Goal: Task Accomplishment & Management: Manage account settings

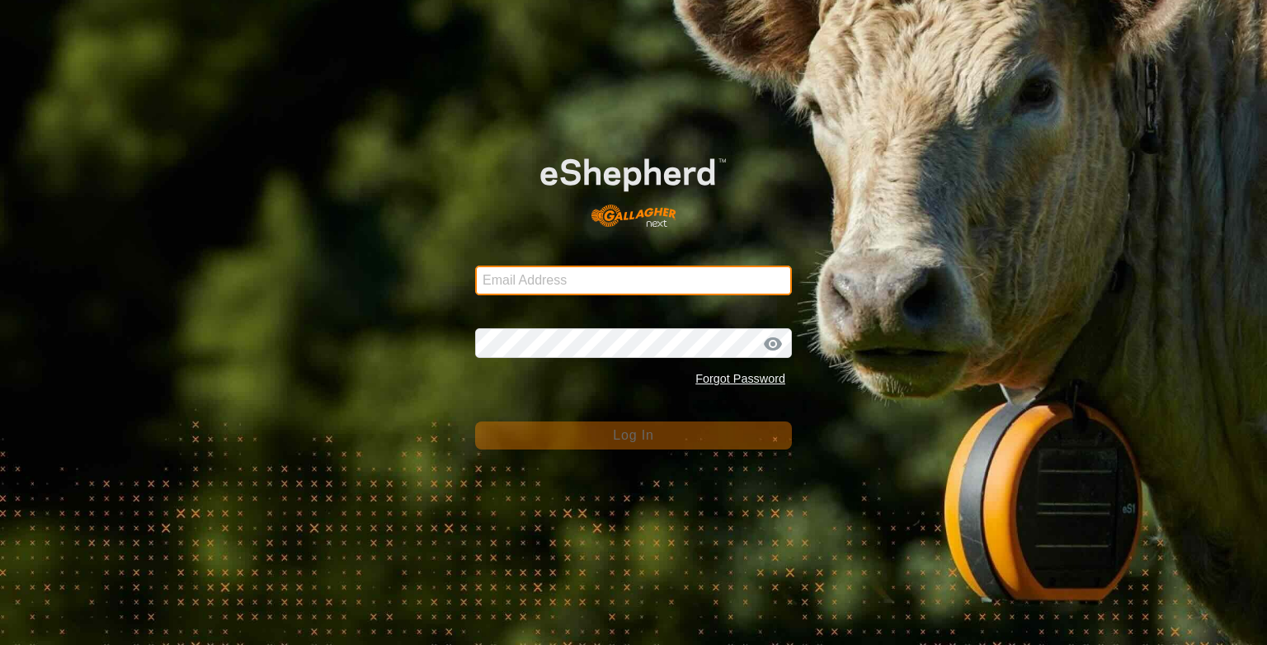
type input "r.p.johnson@bigpond.com"
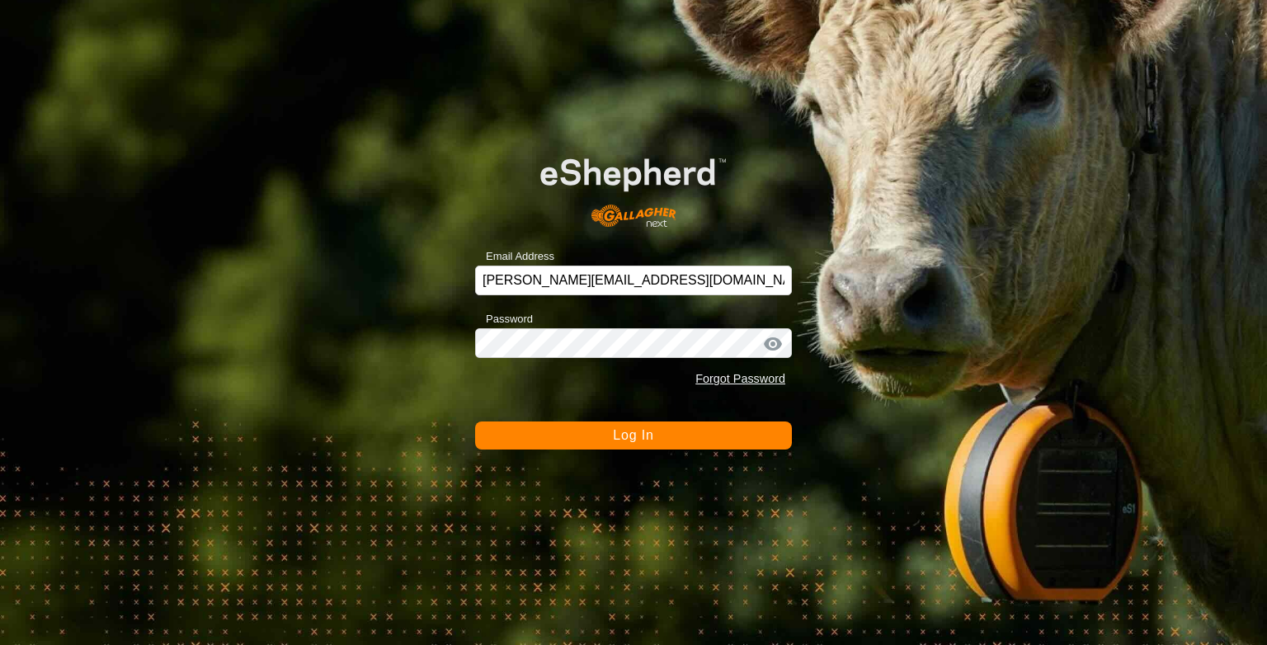
click at [611, 436] on button "Log In" at bounding box center [633, 436] width 317 height 28
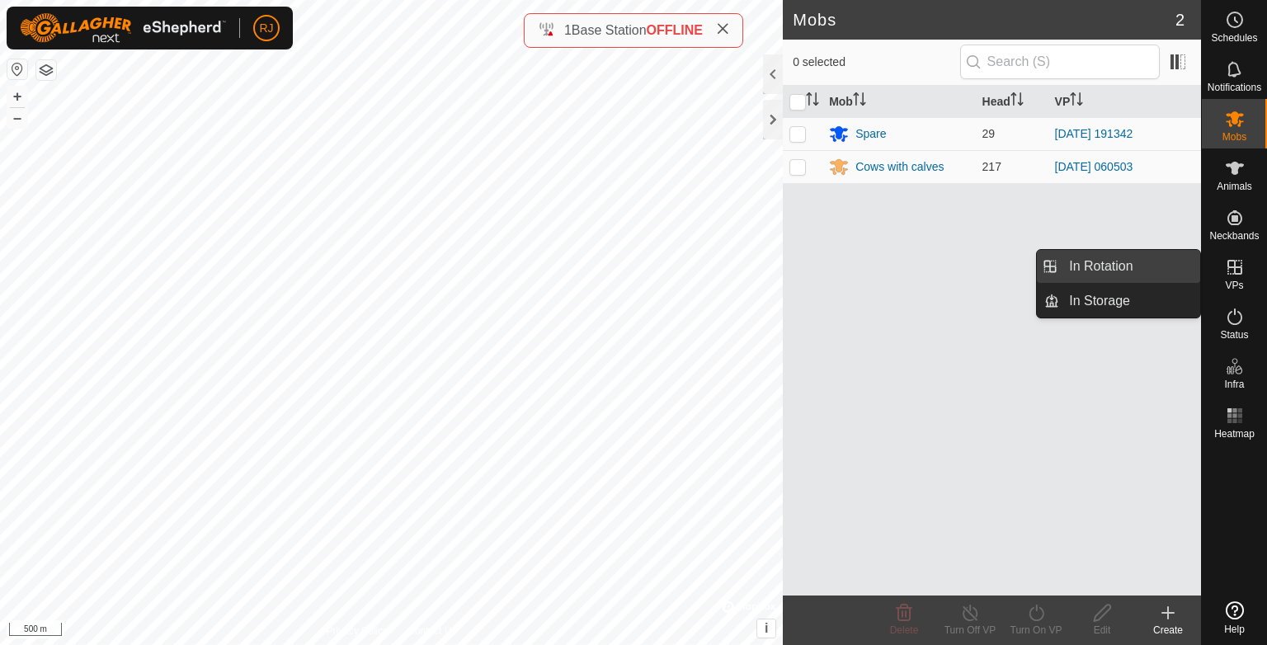
click at [1100, 264] on link "In Rotation" at bounding box center [1129, 266] width 141 height 33
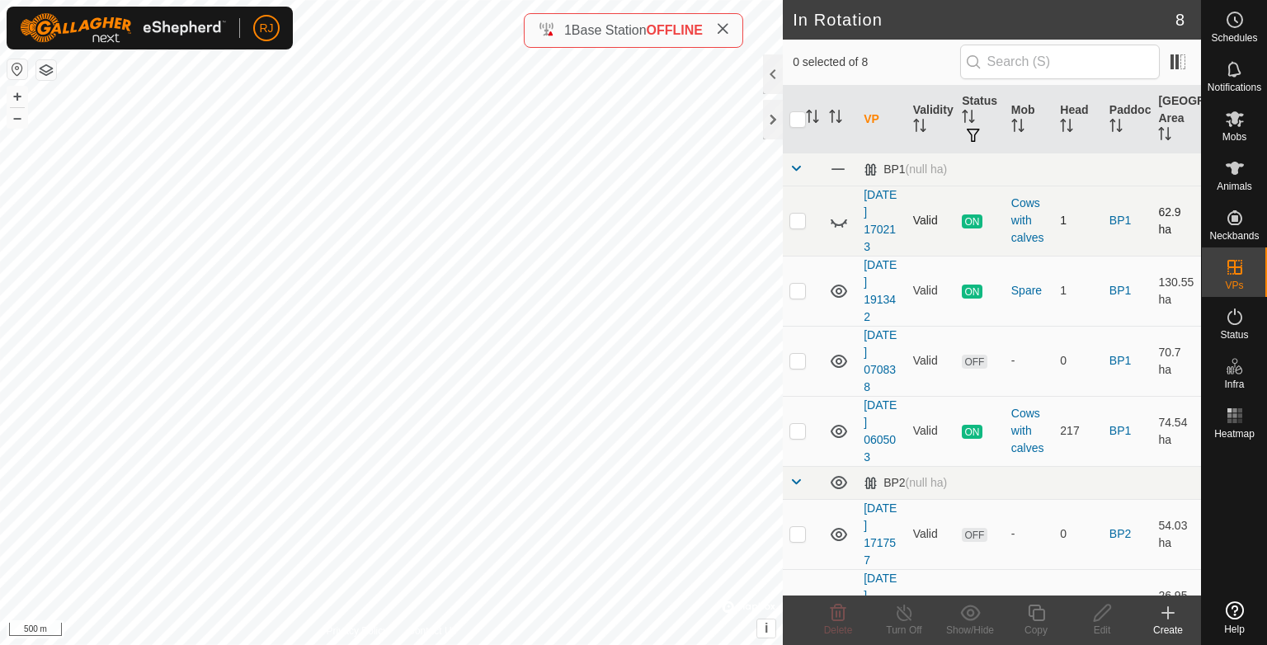
click at [840, 219] on icon at bounding box center [839, 221] width 20 height 20
click at [797, 219] on p-checkbox at bounding box center [798, 220] width 17 height 13
checkbox input "true"
click at [903, 610] on icon at bounding box center [904, 613] width 21 height 20
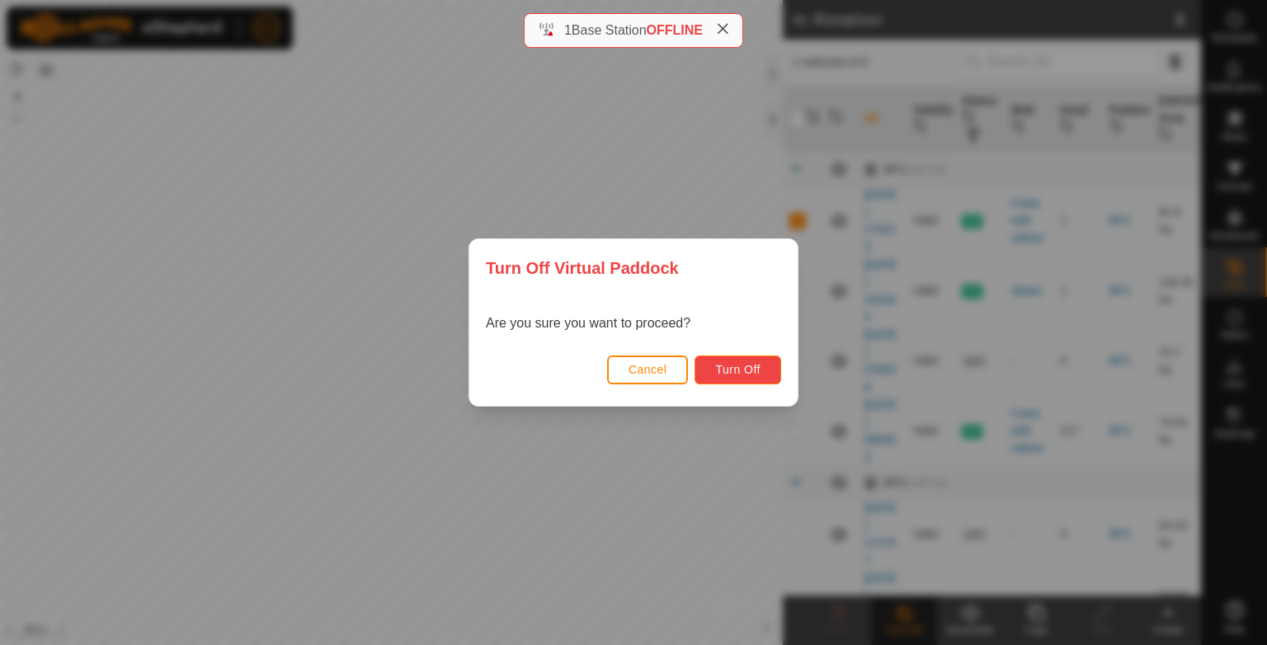
click at [735, 361] on button "Turn Off" at bounding box center [738, 370] width 87 height 29
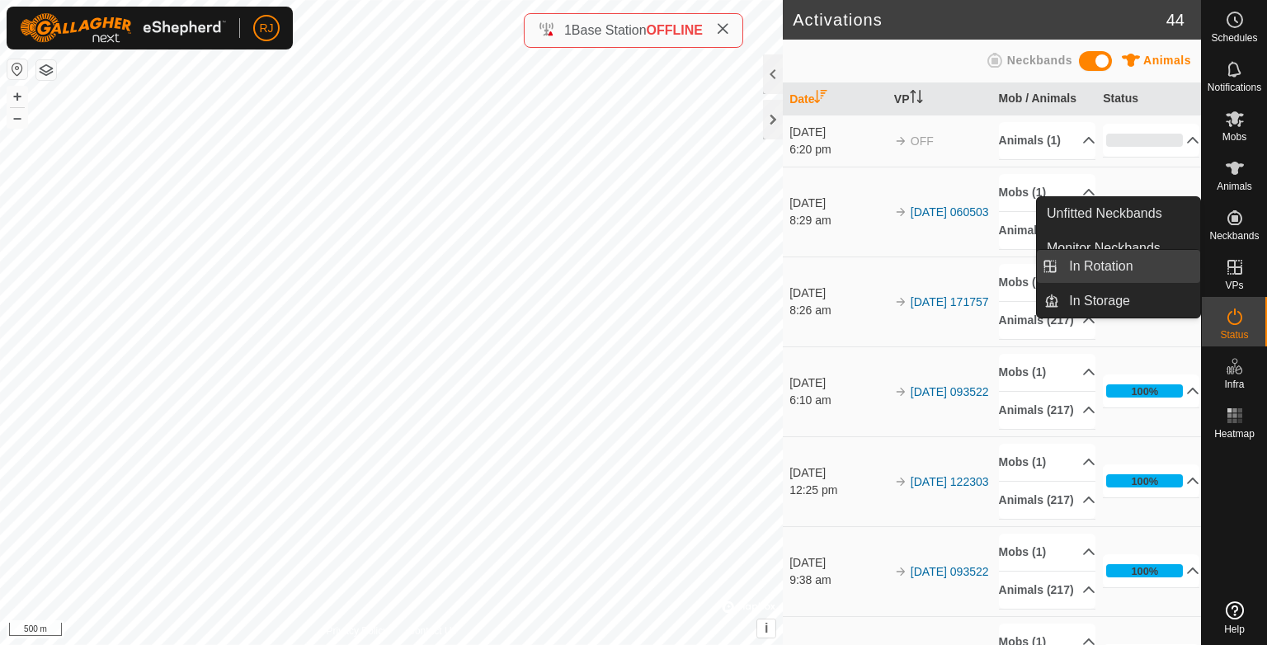
drag, startPoint x: 1121, startPoint y: 275, endPoint x: 1097, endPoint y: 273, distance: 24.0
click at [1121, 275] on link "In Rotation" at bounding box center [1129, 266] width 141 height 33
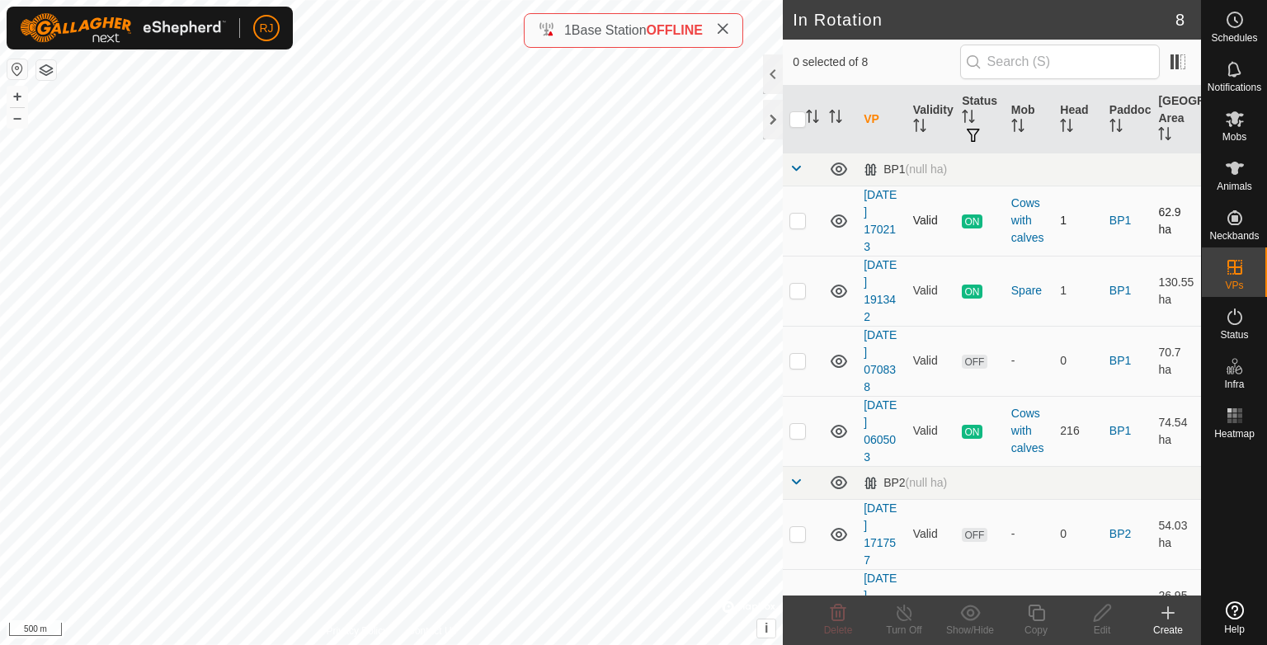
click at [799, 219] on p-checkbox at bounding box center [798, 220] width 17 height 13
checkbox input "true"
click at [903, 611] on icon at bounding box center [904, 613] width 21 height 20
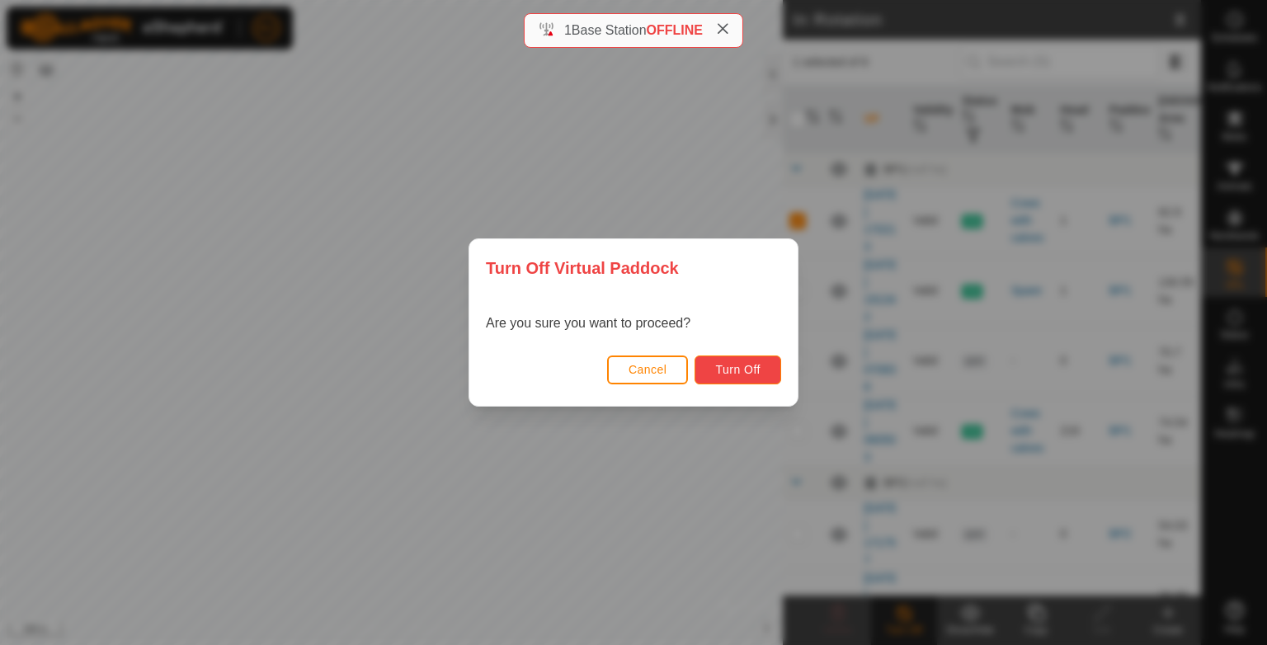
click at [732, 369] on span "Turn Off" at bounding box center [737, 369] width 45 height 13
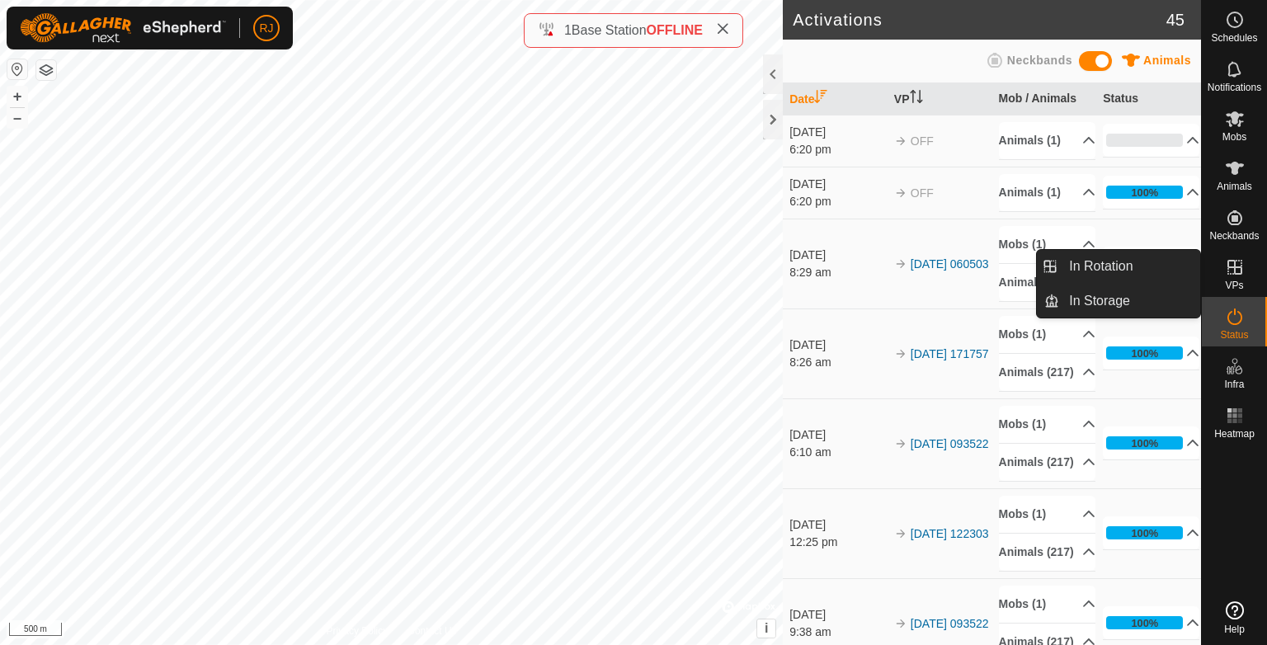
click at [1231, 281] on span "VPs" at bounding box center [1234, 286] width 18 height 10
click at [1125, 270] on link "In Rotation" at bounding box center [1129, 266] width 141 height 33
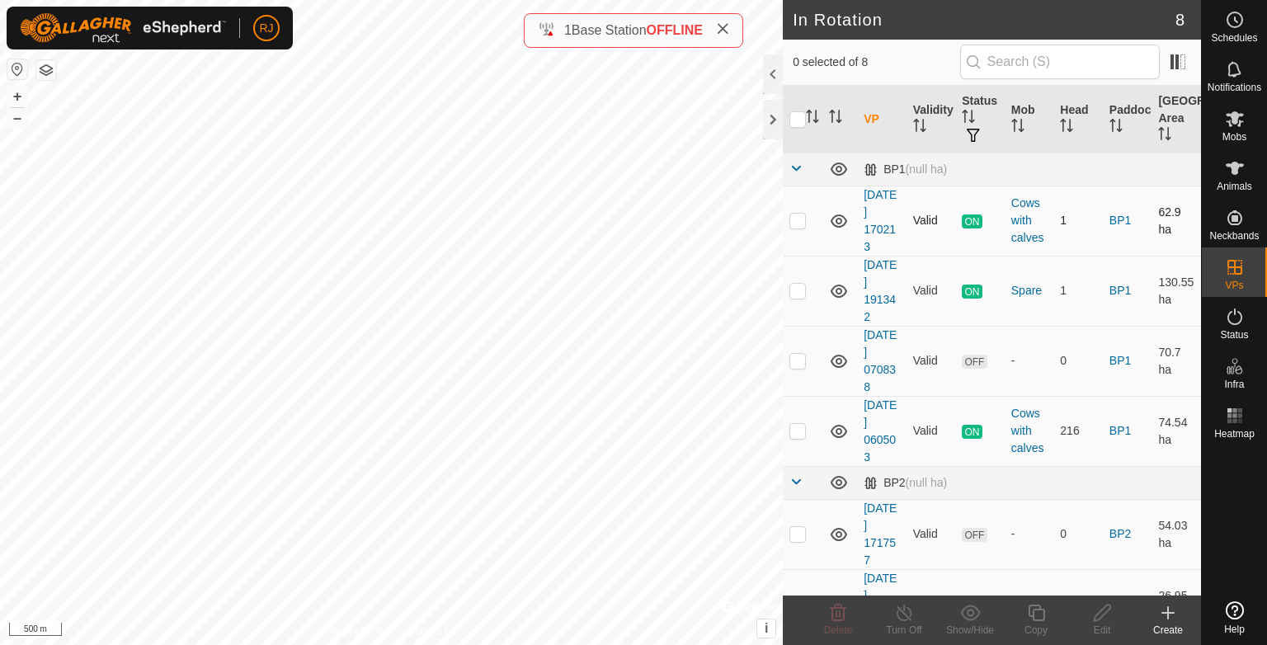
click at [793, 219] on p-checkbox at bounding box center [798, 220] width 17 height 13
checkbox input "true"
click at [898, 612] on icon at bounding box center [904, 613] width 15 height 17
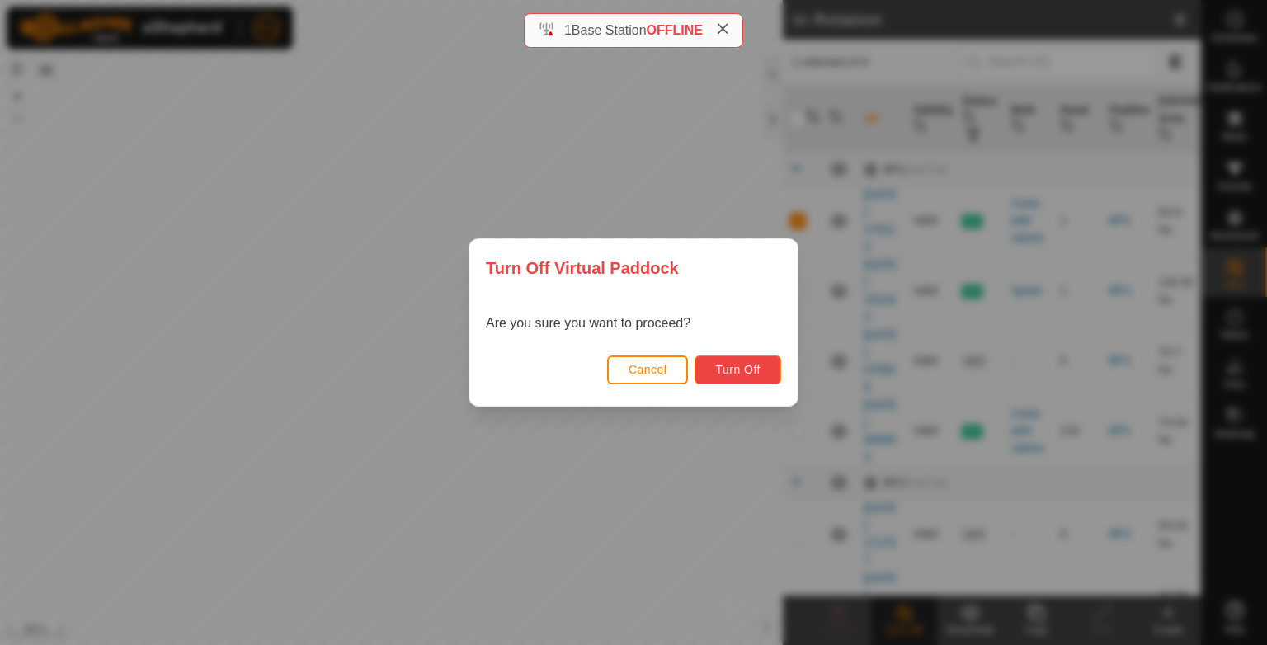
click at [756, 378] on button "Turn Off" at bounding box center [738, 370] width 87 height 29
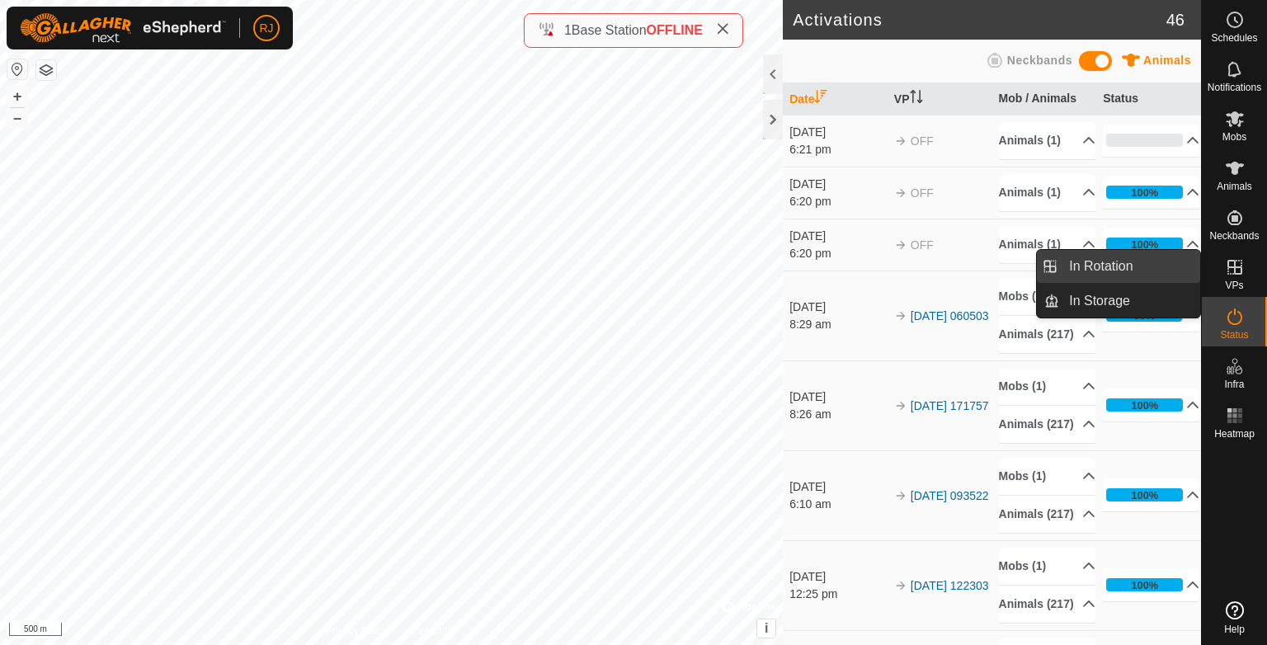
drag, startPoint x: 1196, startPoint y: 271, endPoint x: 1117, endPoint y: 270, distance: 79.2
click at [1117, 270] on link "In Rotation" at bounding box center [1129, 266] width 141 height 33
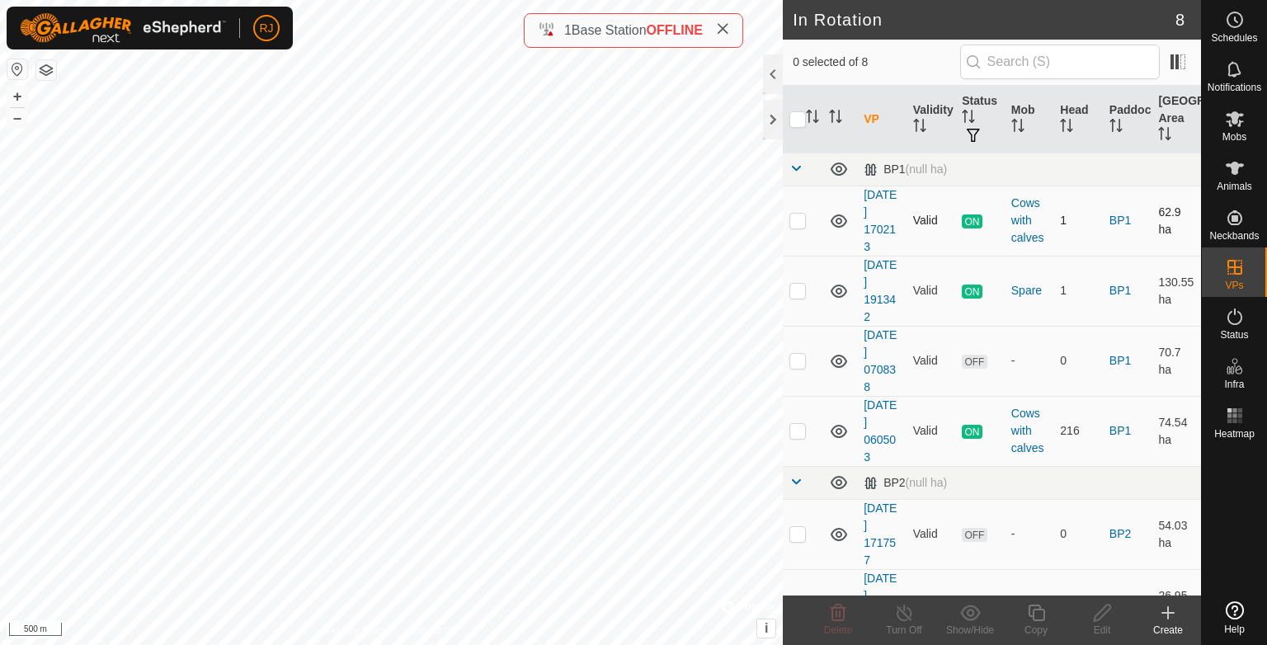
click at [799, 220] on p-checkbox at bounding box center [798, 220] width 17 height 13
checkbox input "true"
click at [899, 611] on icon at bounding box center [904, 613] width 21 height 20
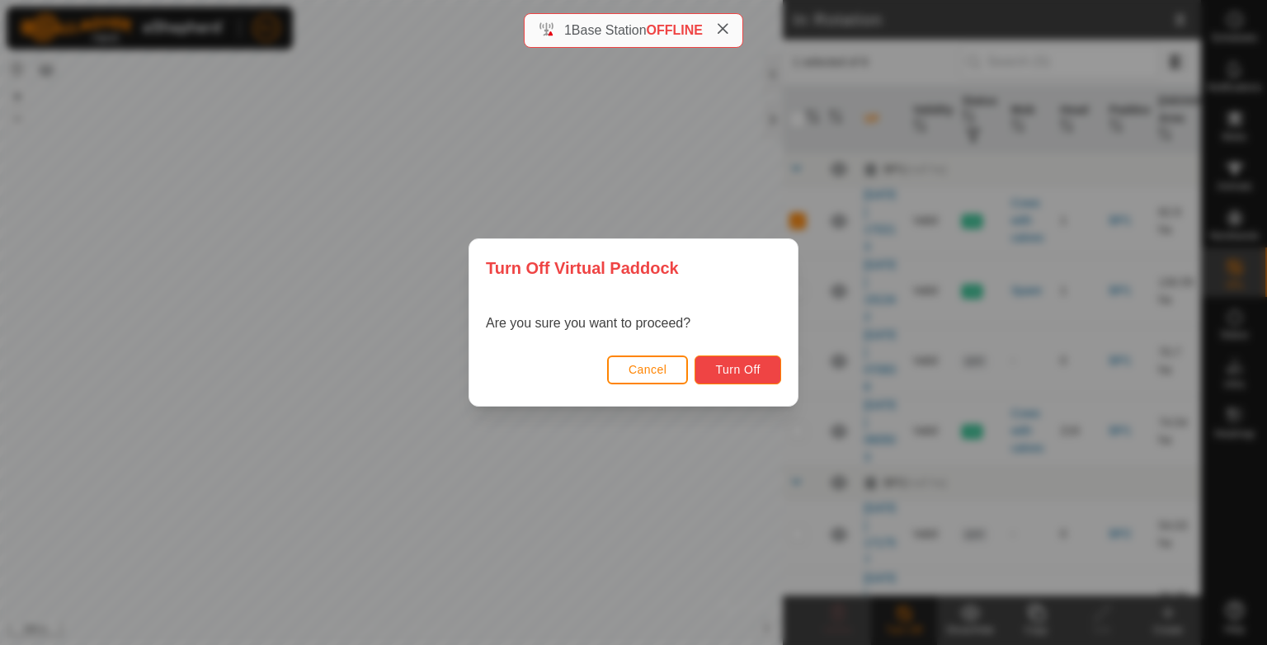
click at [732, 370] on span "Turn Off" at bounding box center [737, 369] width 45 height 13
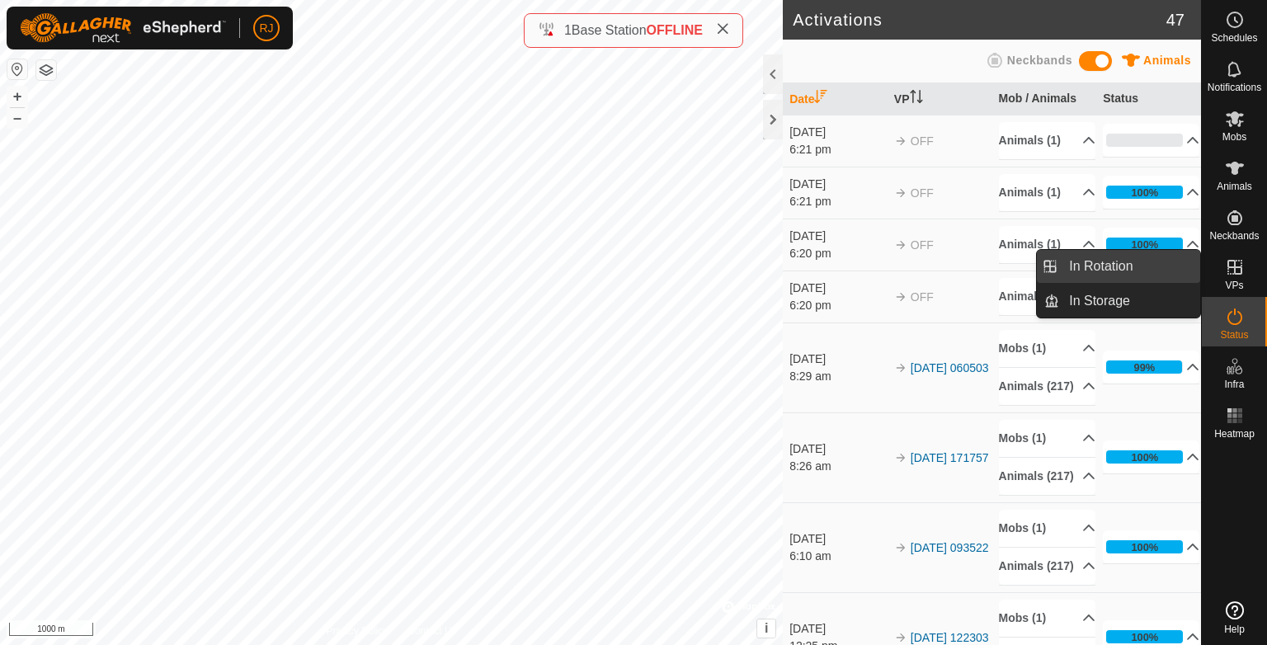
click at [1104, 268] on link "In Rotation" at bounding box center [1129, 266] width 141 height 33
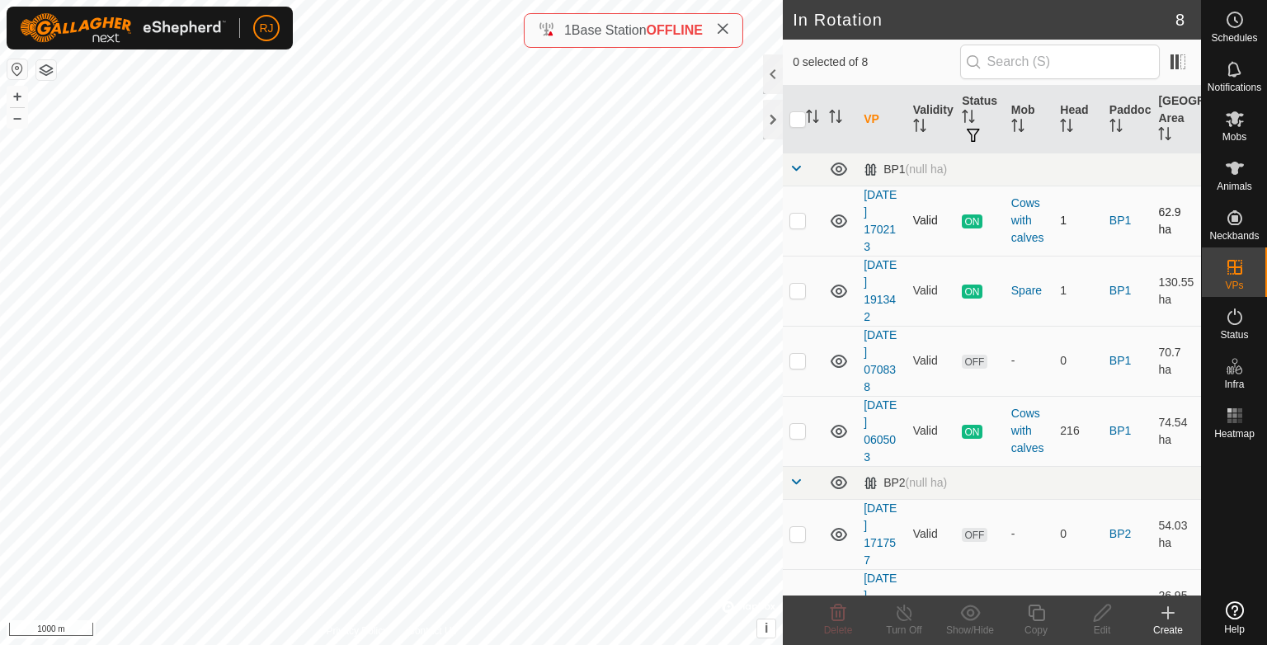
click at [799, 221] on p-checkbox at bounding box center [798, 220] width 17 height 13
checkbox input "true"
click at [899, 615] on icon at bounding box center [904, 613] width 21 height 20
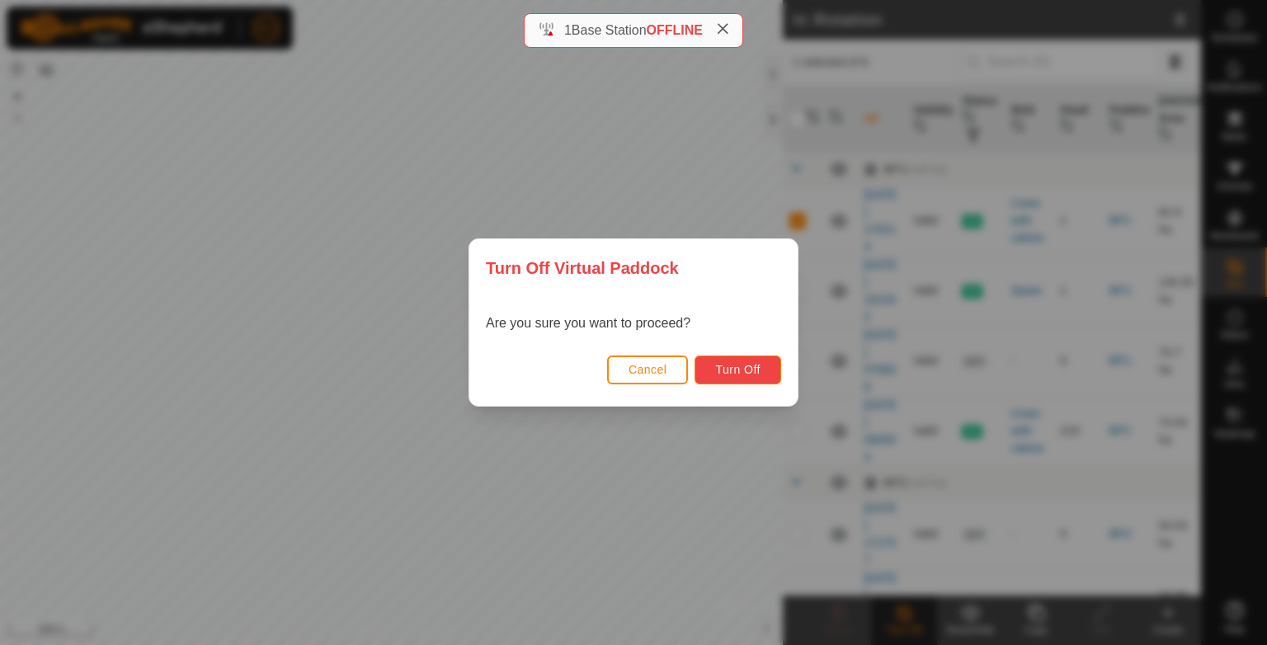
click at [750, 369] on span "Turn Off" at bounding box center [737, 369] width 45 height 13
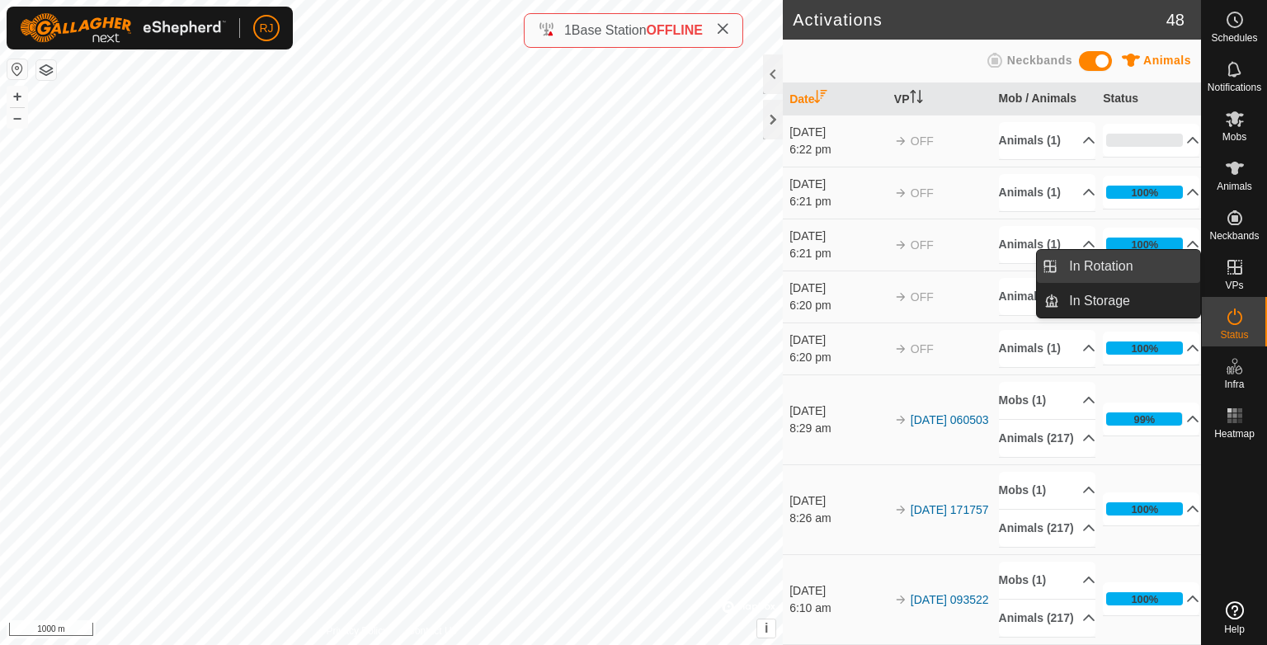
click at [1109, 262] on link "In Rotation" at bounding box center [1129, 266] width 141 height 33
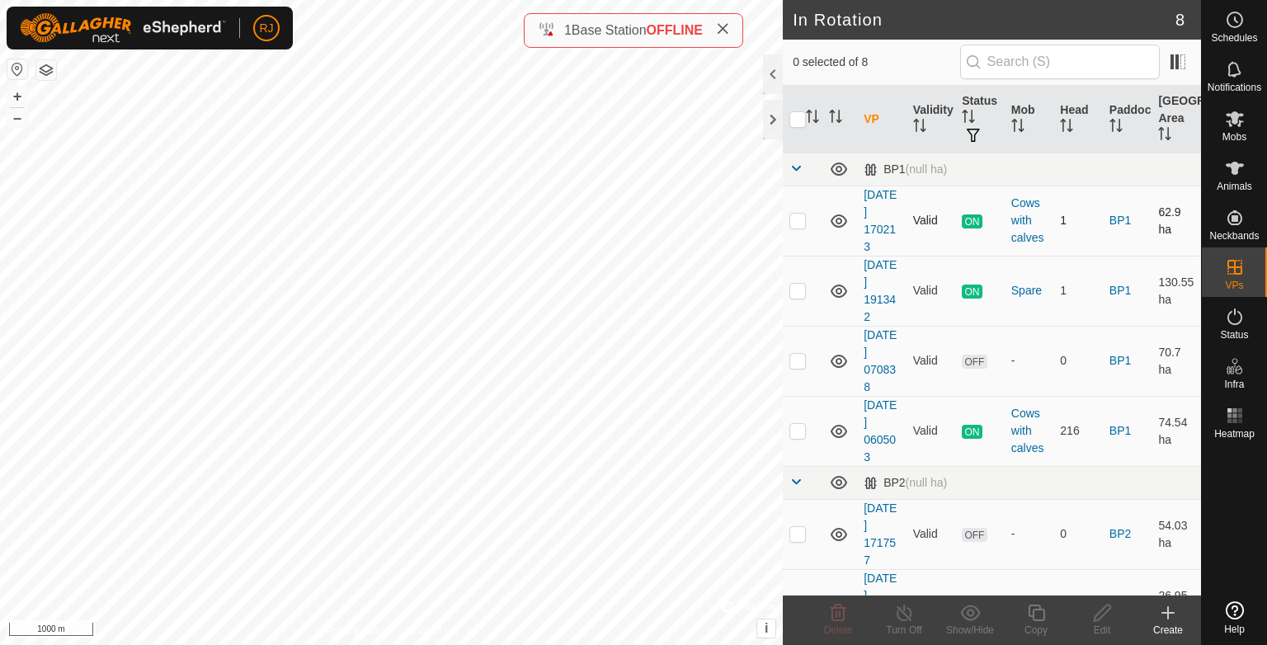
click at [793, 215] on p-checkbox at bounding box center [798, 220] width 17 height 13
checkbox input "true"
click at [901, 617] on icon at bounding box center [904, 613] width 21 height 20
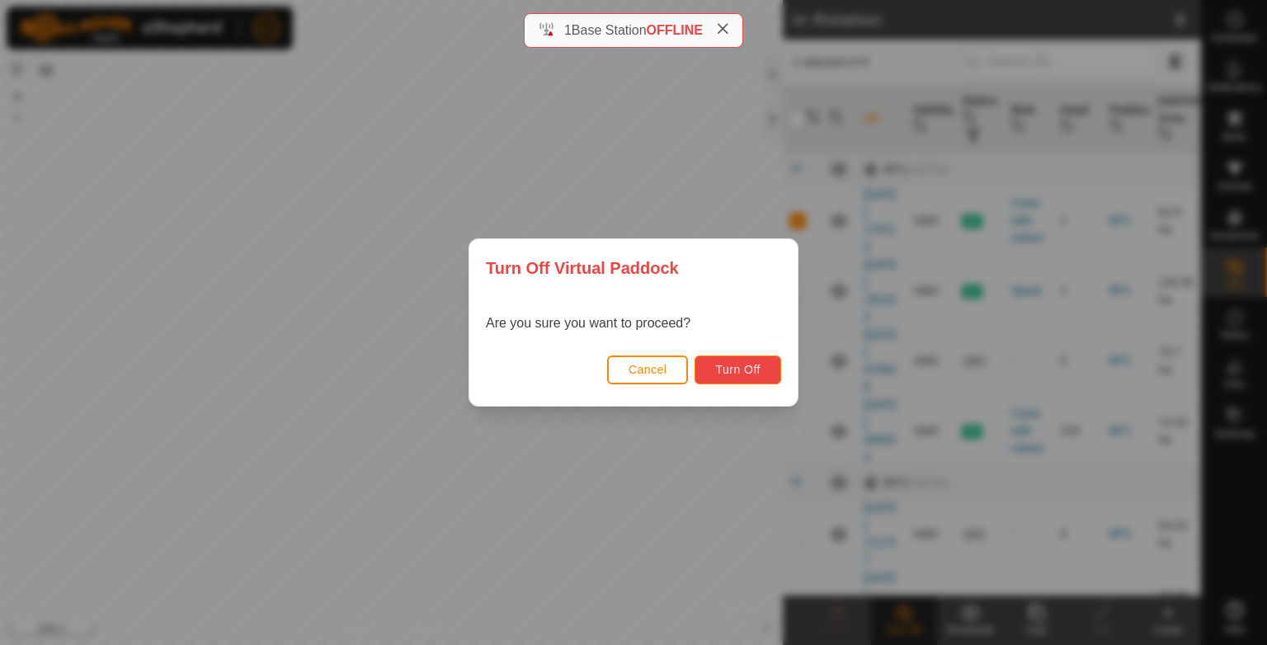
click at [744, 374] on span "Turn Off" at bounding box center [737, 369] width 45 height 13
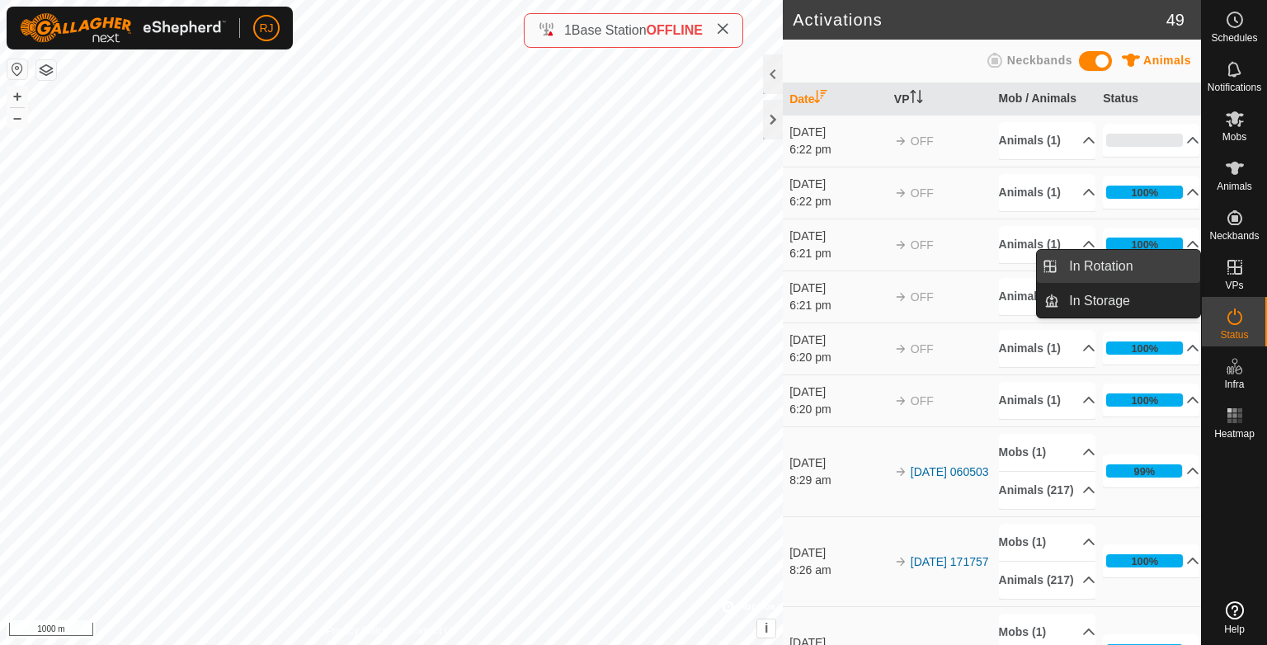
drag, startPoint x: 1196, startPoint y: 265, endPoint x: 1079, endPoint y: 269, distance: 116.4
click at [1103, 269] on link "In Rotation" at bounding box center [1129, 266] width 141 height 33
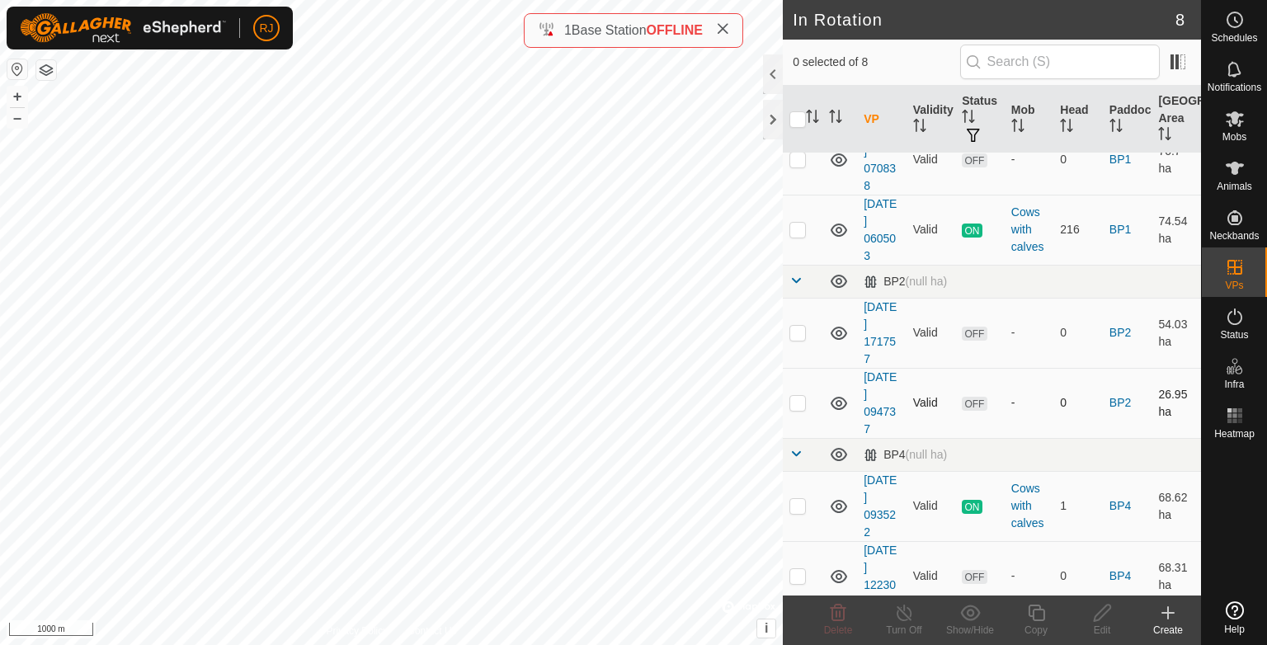
scroll to position [215, 0]
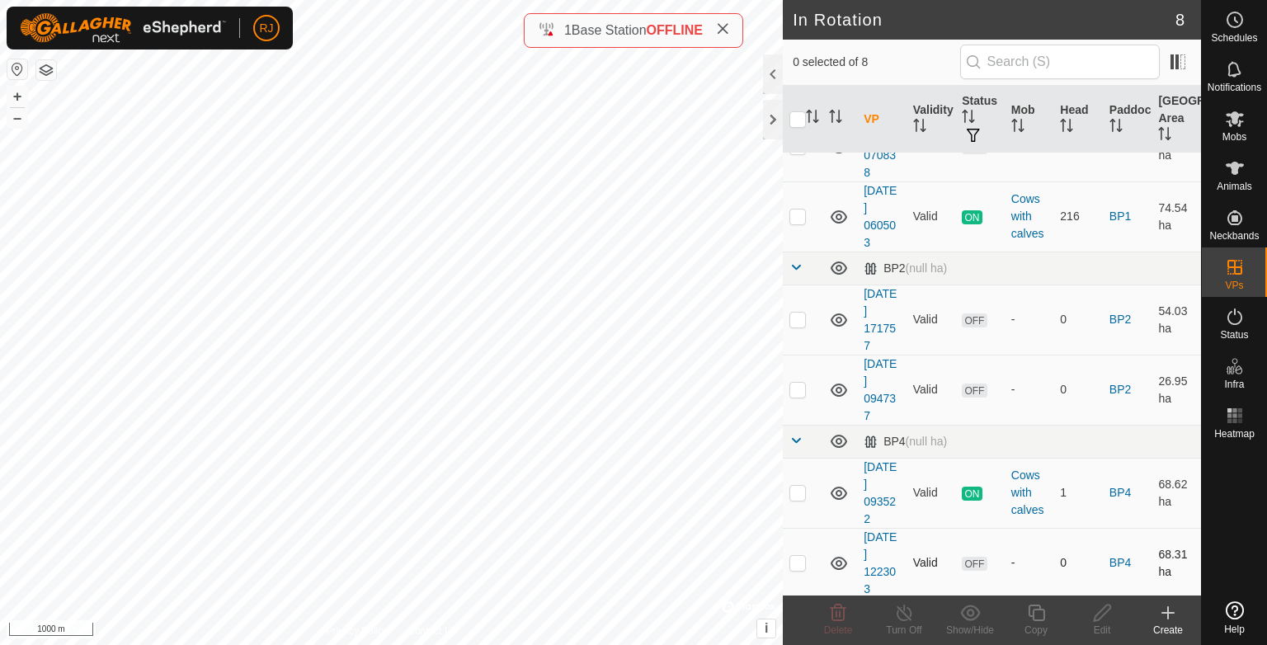
click at [799, 563] on p-checkbox at bounding box center [798, 562] width 17 height 13
click at [799, 559] on p-checkbox at bounding box center [798, 562] width 17 height 13
checkbox input "false"
click at [792, 387] on p-checkbox at bounding box center [798, 389] width 17 height 13
click at [838, 616] on icon at bounding box center [838, 613] width 20 height 20
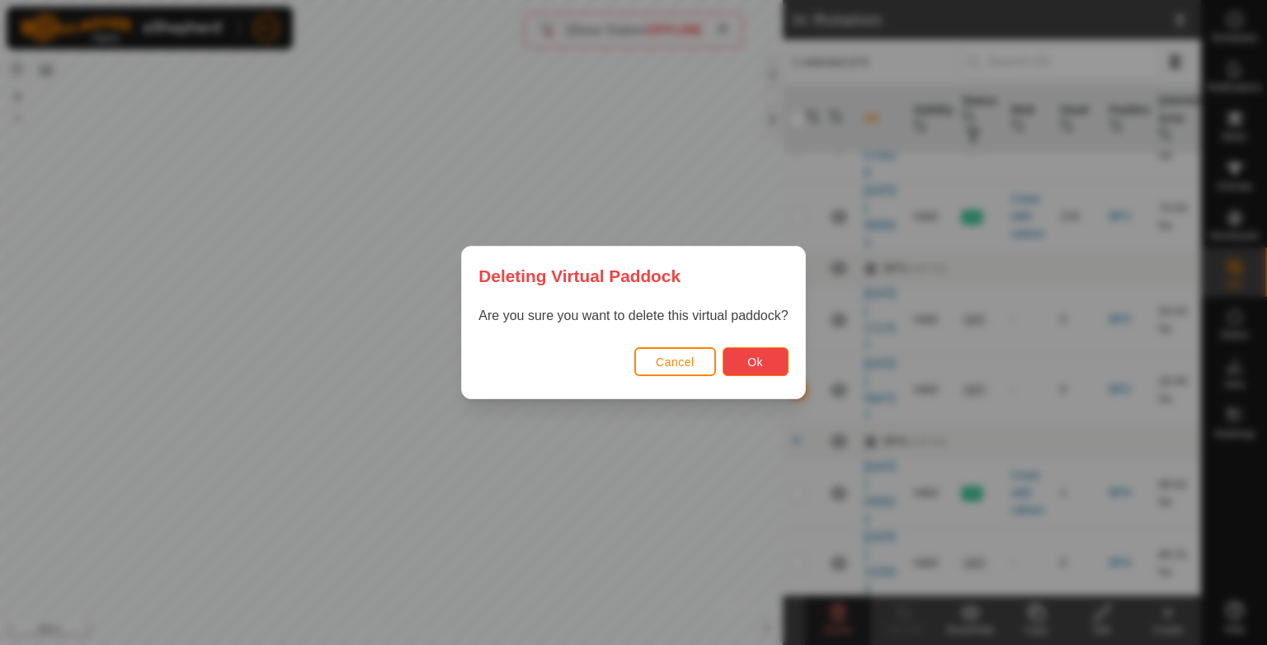
click at [755, 358] on span "Ok" at bounding box center [756, 362] width 16 height 13
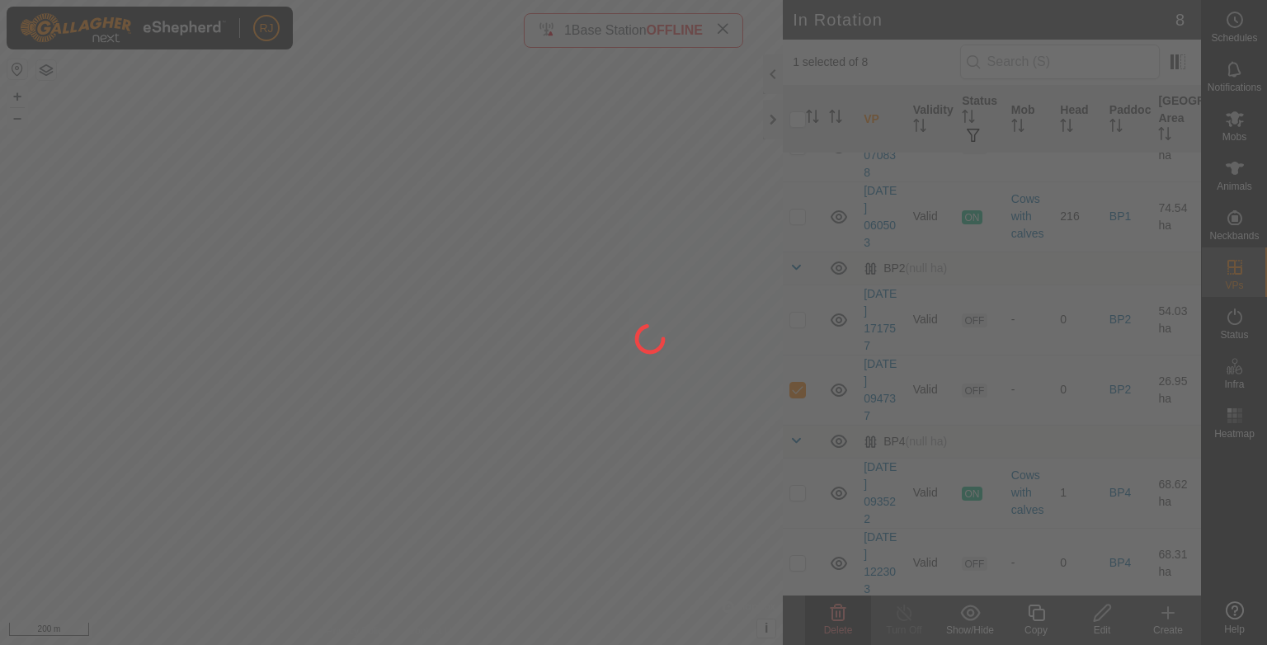
checkbox input "false"
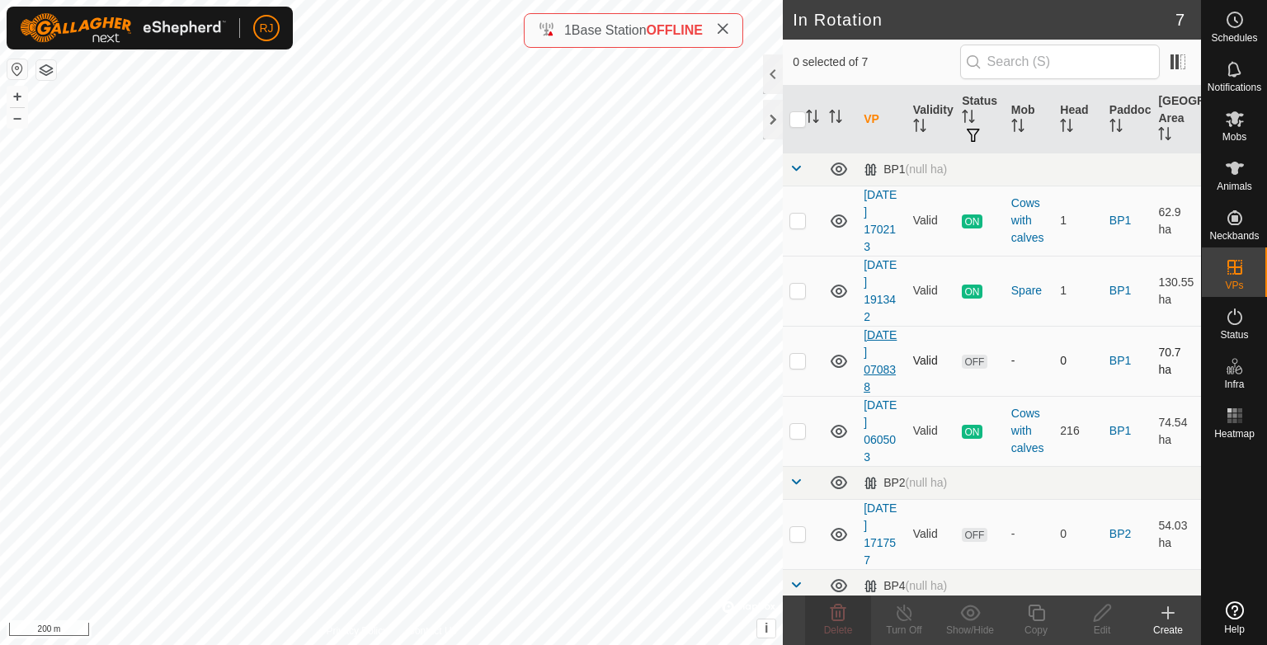
scroll to position [145, 0]
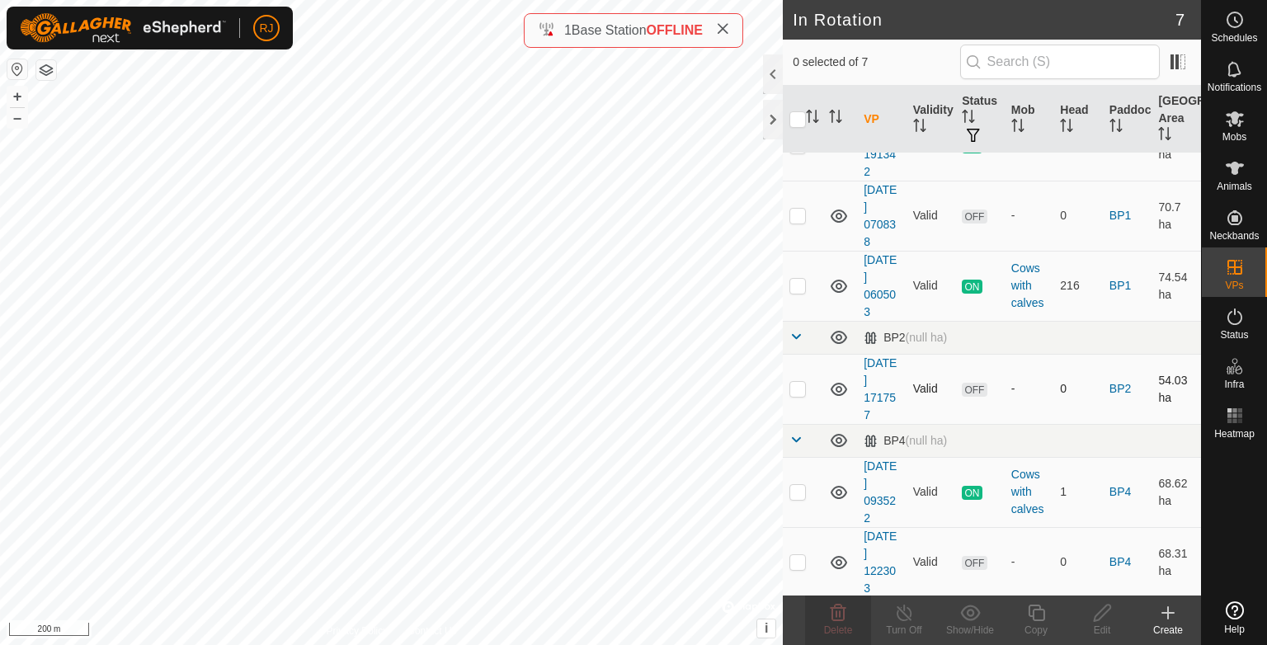
click at [799, 385] on p-checkbox at bounding box center [798, 388] width 17 height 13
checkbox input "true"
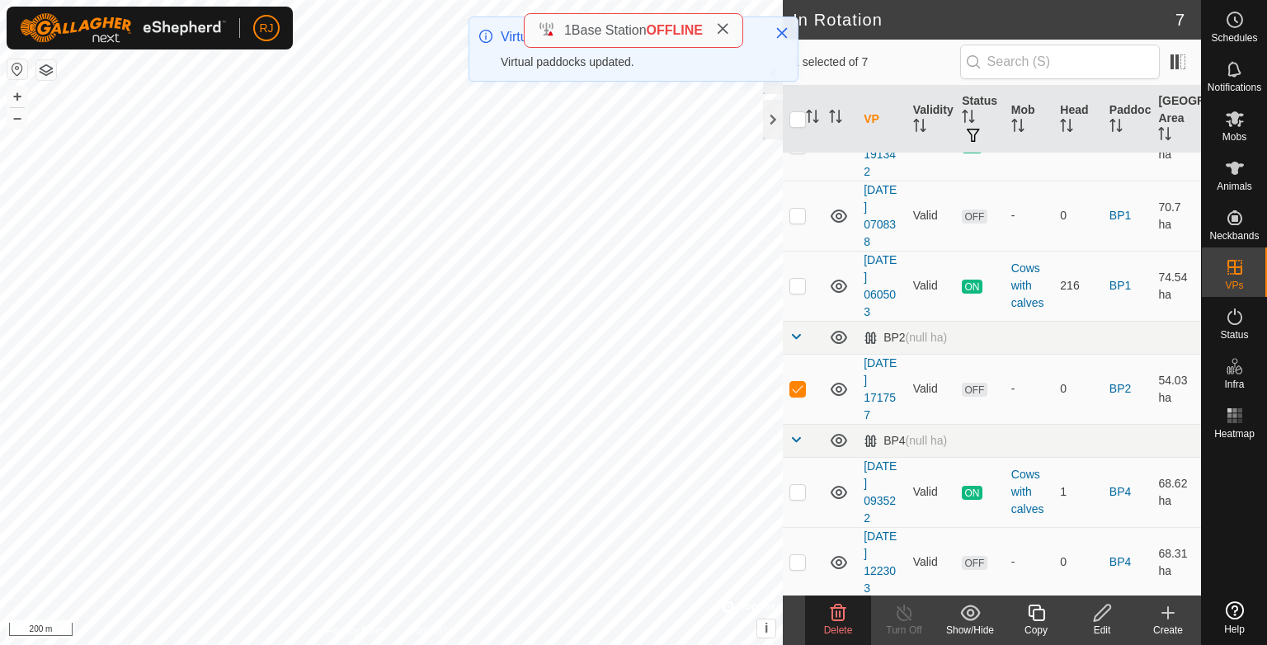
scroll to position [0, 0]
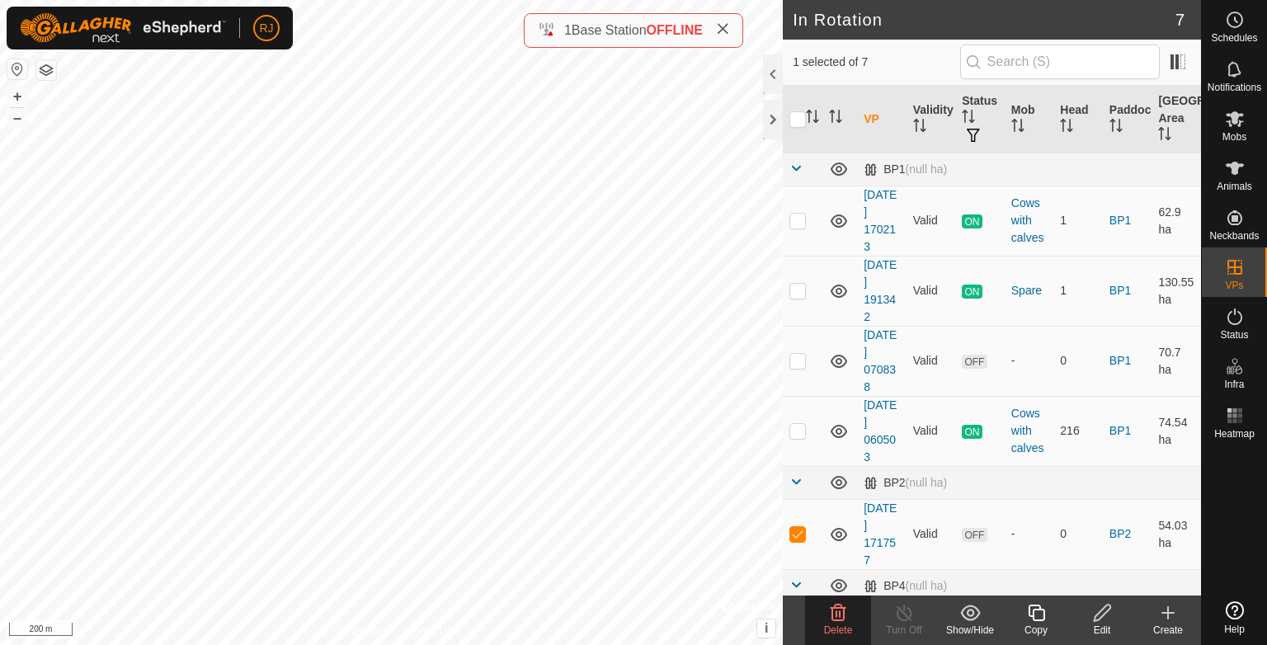
click at [837, 618] on icon at bounding box center [839, 613] width 16 height 17
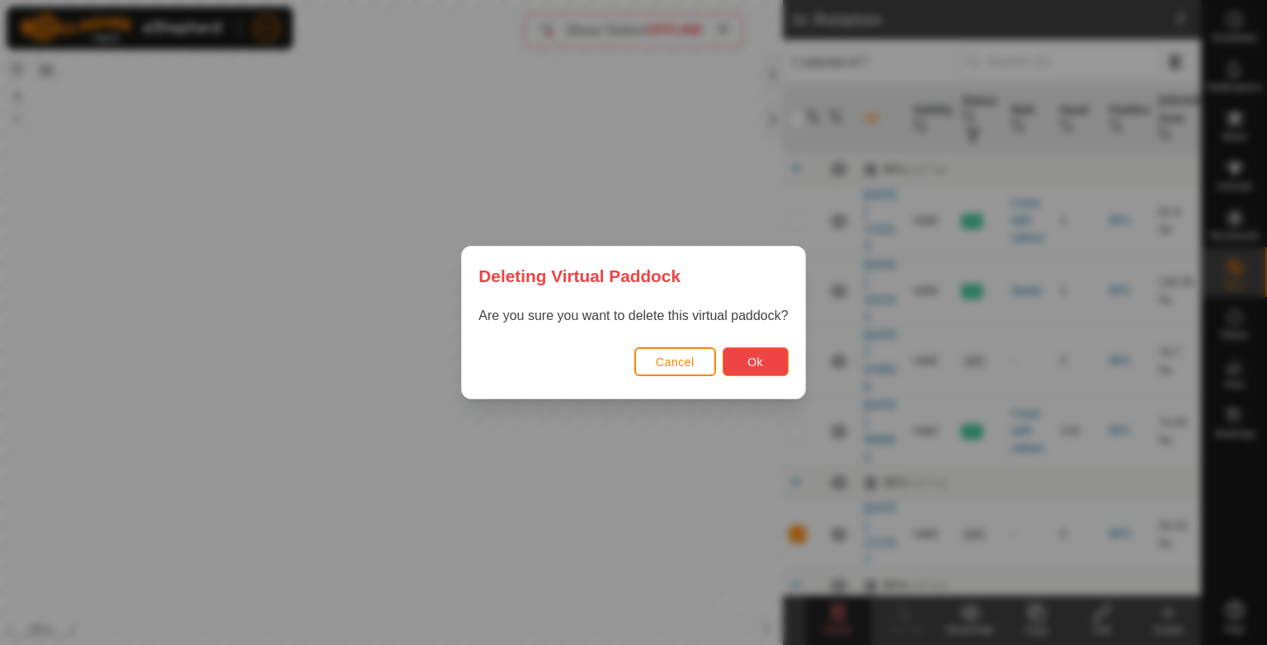
click at [754, 364] on span "Ok" at bounding box center [756, 362] width 16 height 13
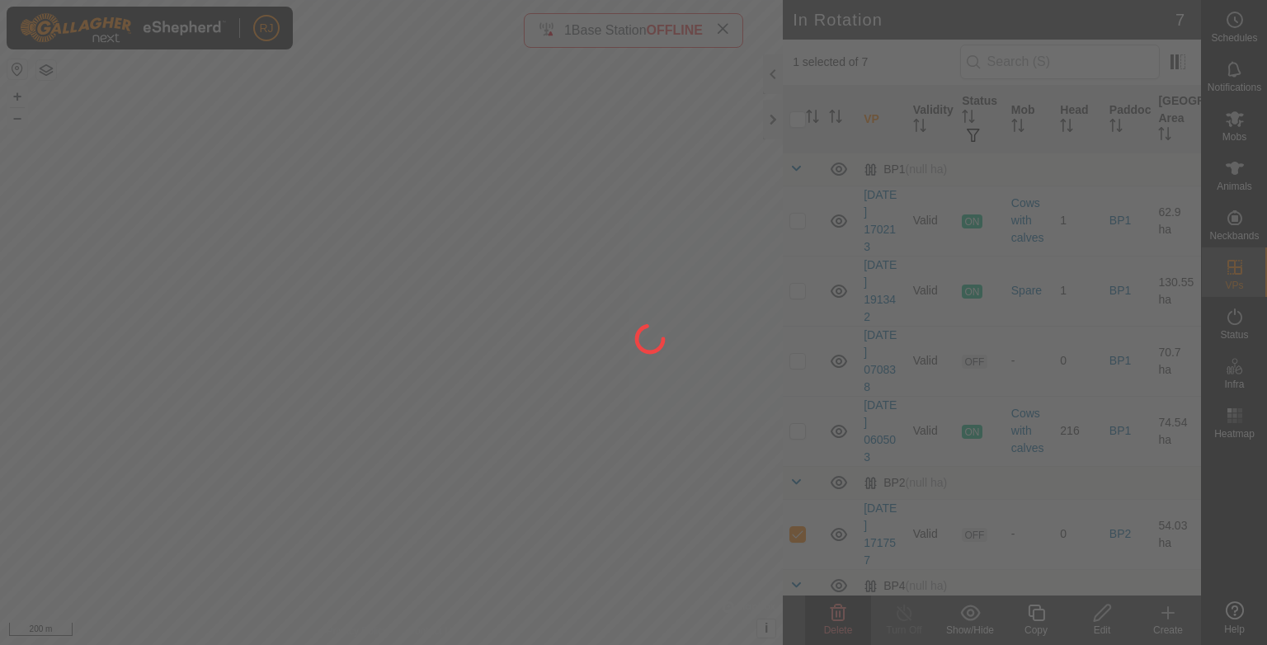
checkbox input "false"
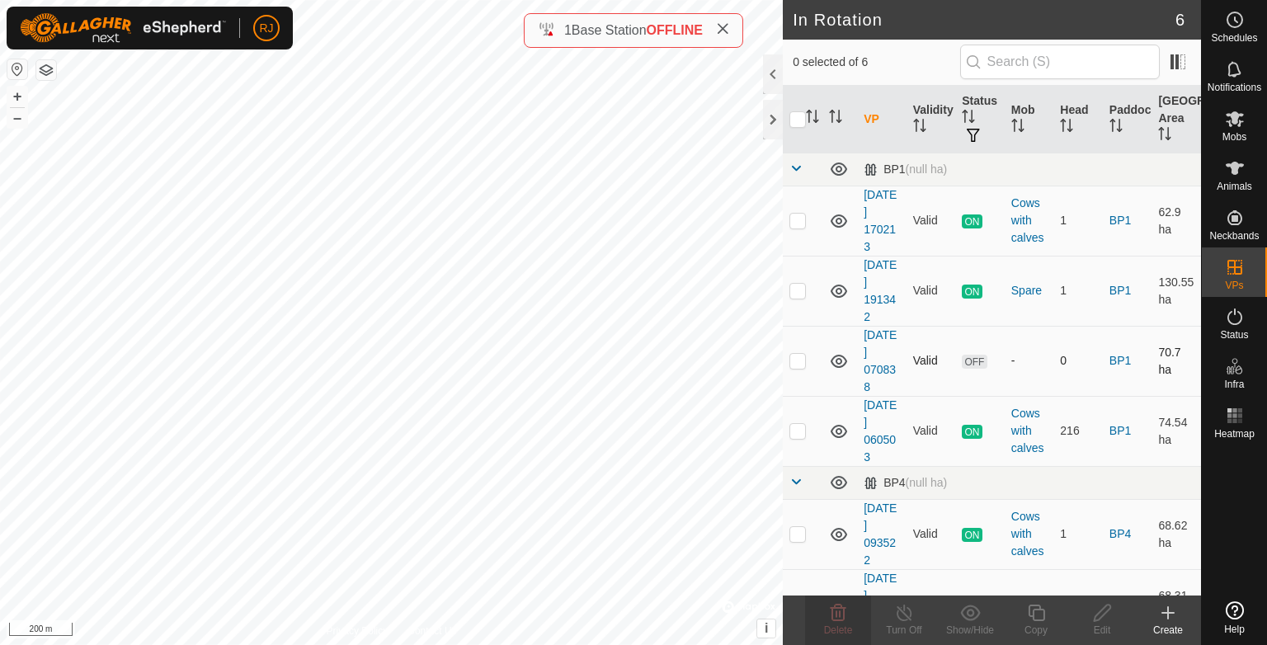
click at [799, 361] on p-checkbox at bounding box center [798, 360] width 17 height 13
click at [841, 616] on icon at bounding box center [838, 613] width 20 height 20
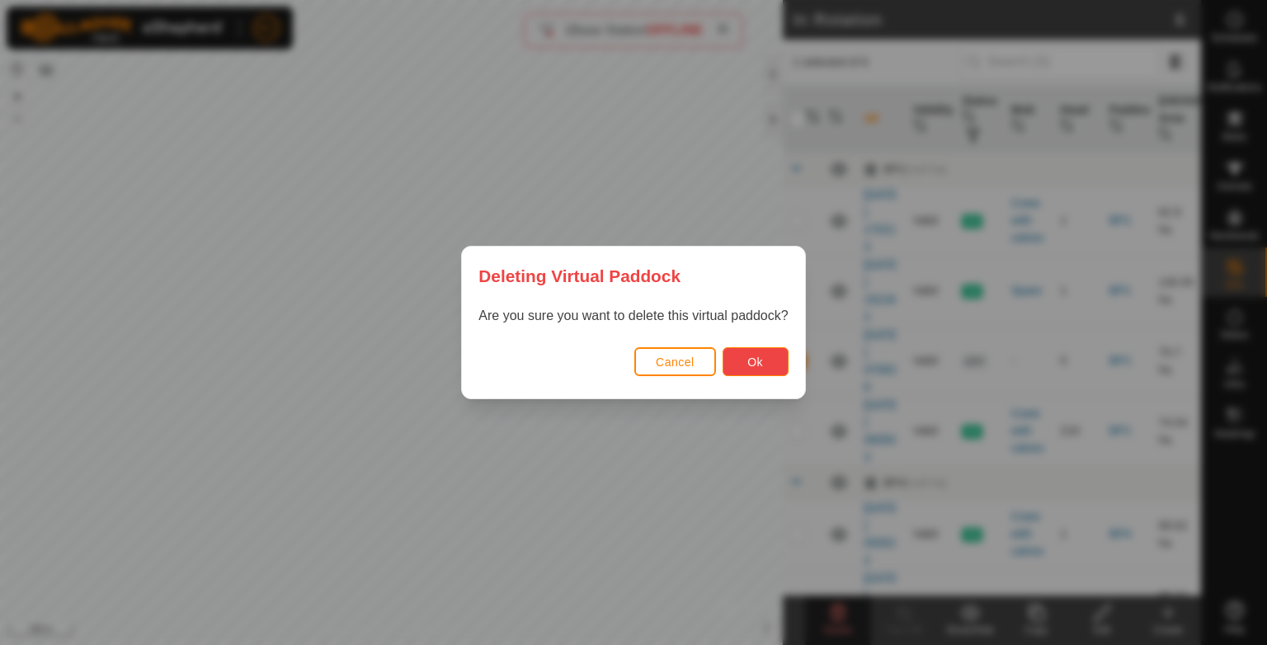
click at [764, 364] on button "Ok" at bounding box center [756, 361] width 66 height 29
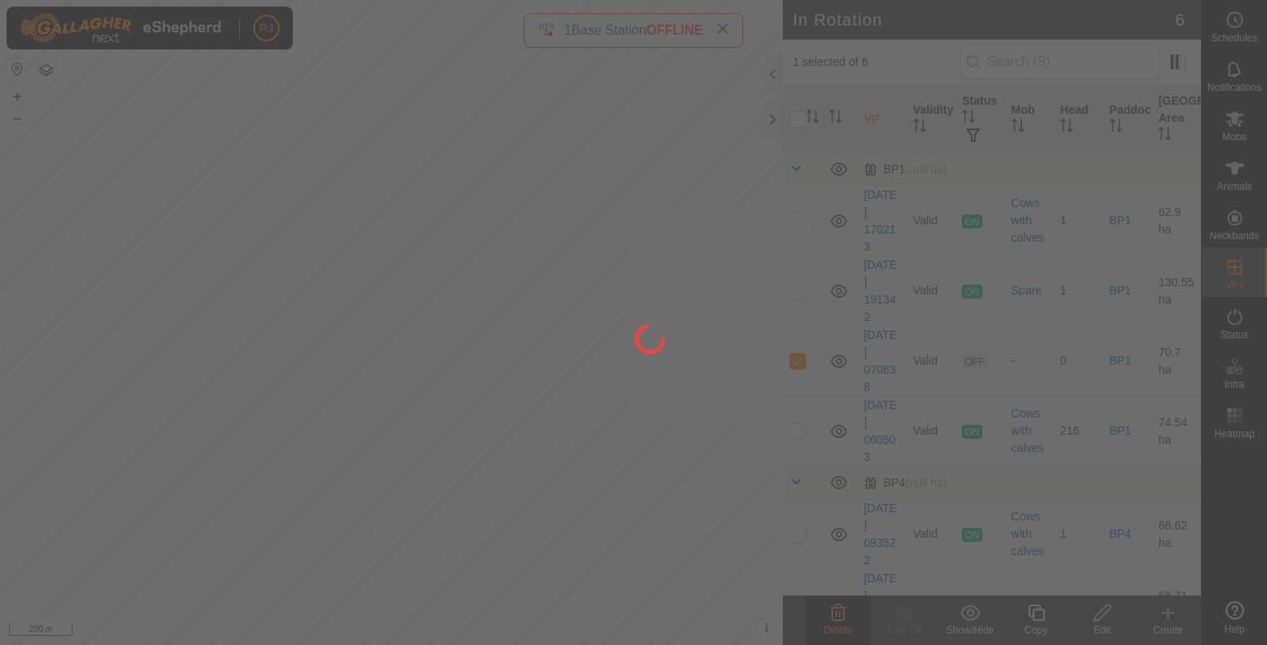
checkbox input "false"
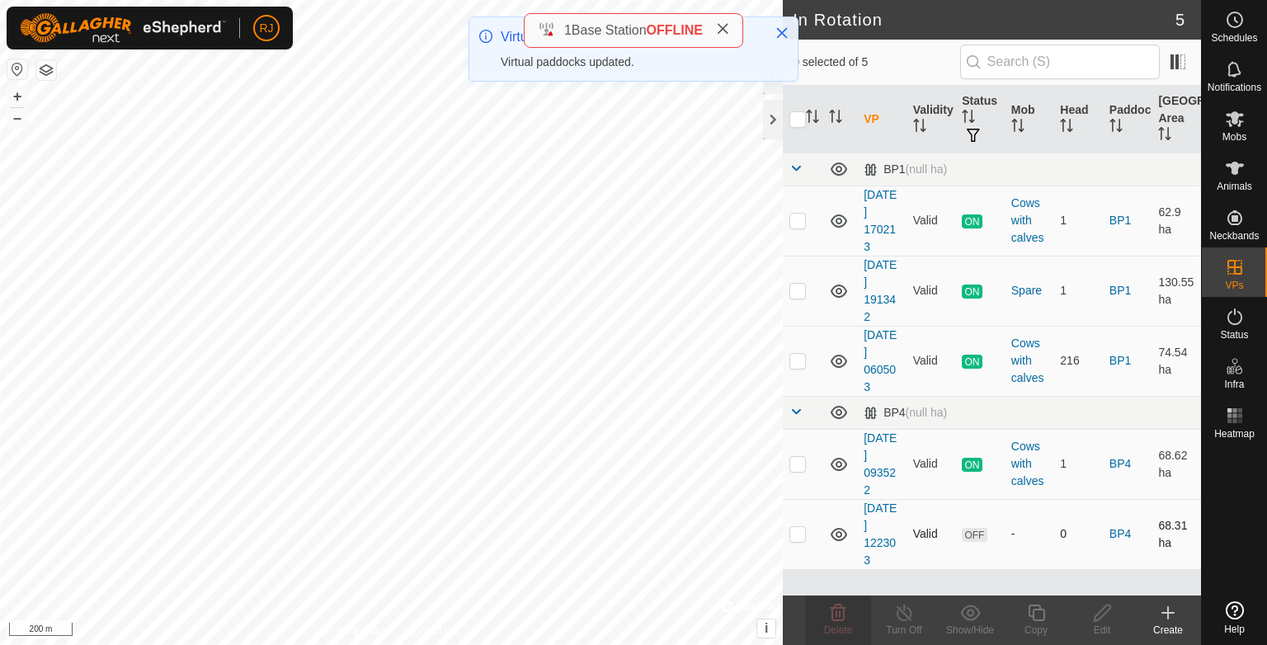
click at [799, 531] on p-checkbox at bounding box center [798, 533] width 17 height 13
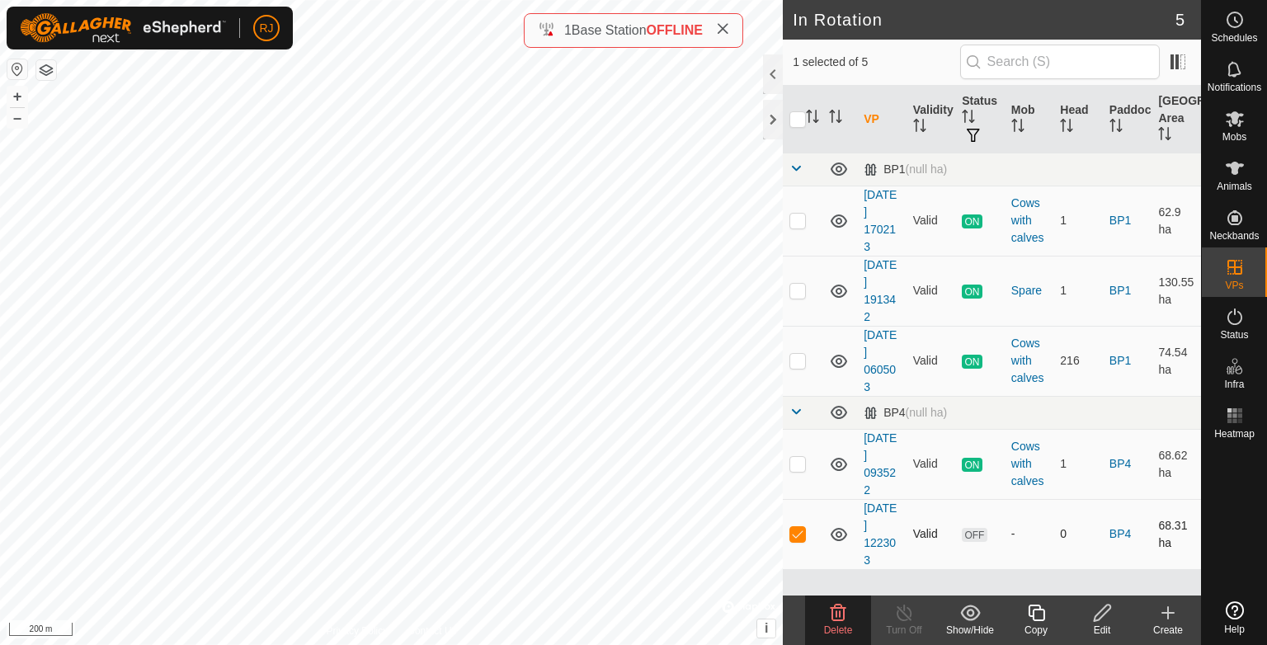
click at [799, 531] on p-checkbox at bounding box center [798, 533] width 17 height 13
checkbox input "false"
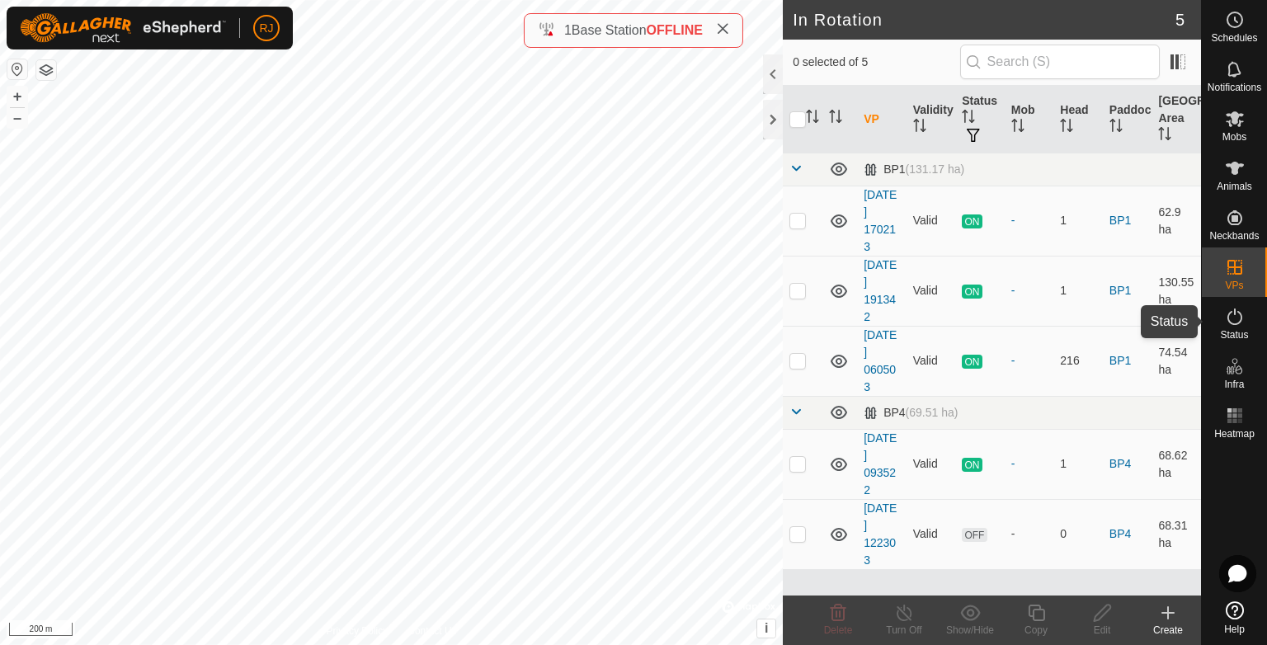
click at [1240, 322] on icon at bounding box center [1235, 317] width 15 height 17
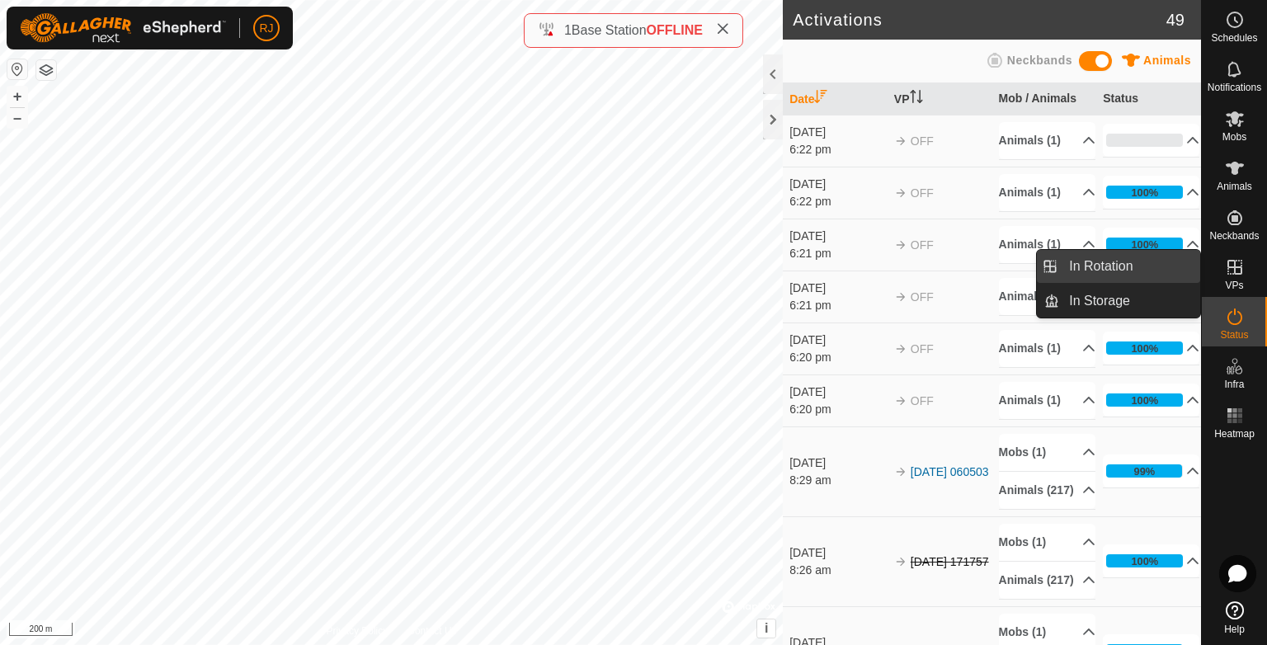
click at [1099, 269] on link "In Rotation" at bounding box center [1129, 266] width 141 height 33
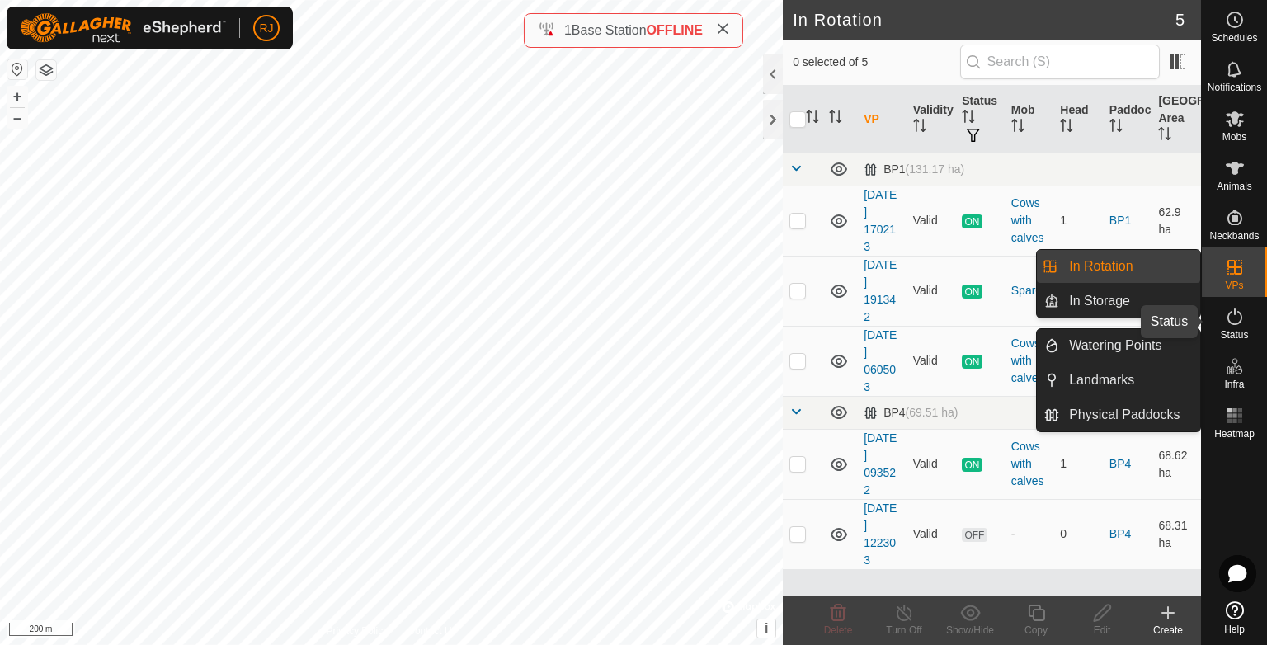
click at [1233, 321] on icon at bounding box center [1235, 317] width 20 height 20
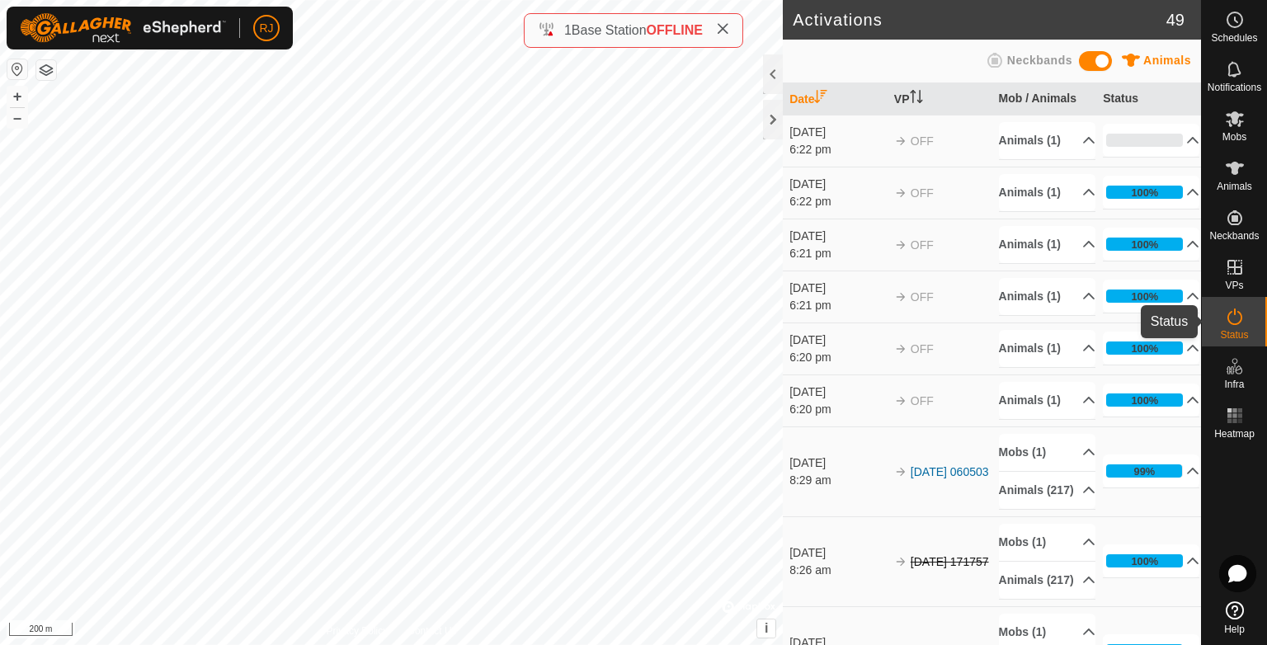
click at [1243, 330] on span "Status" at bounding box center [1234, 335] width 28 height 10
click at [1241, 330] on span "Status" at bounding box center [1234, 335] width 28 height 10
click at [1165, 137] on p-accordion-header "0%" at bounding box center [1151, 140] width 97 height 33
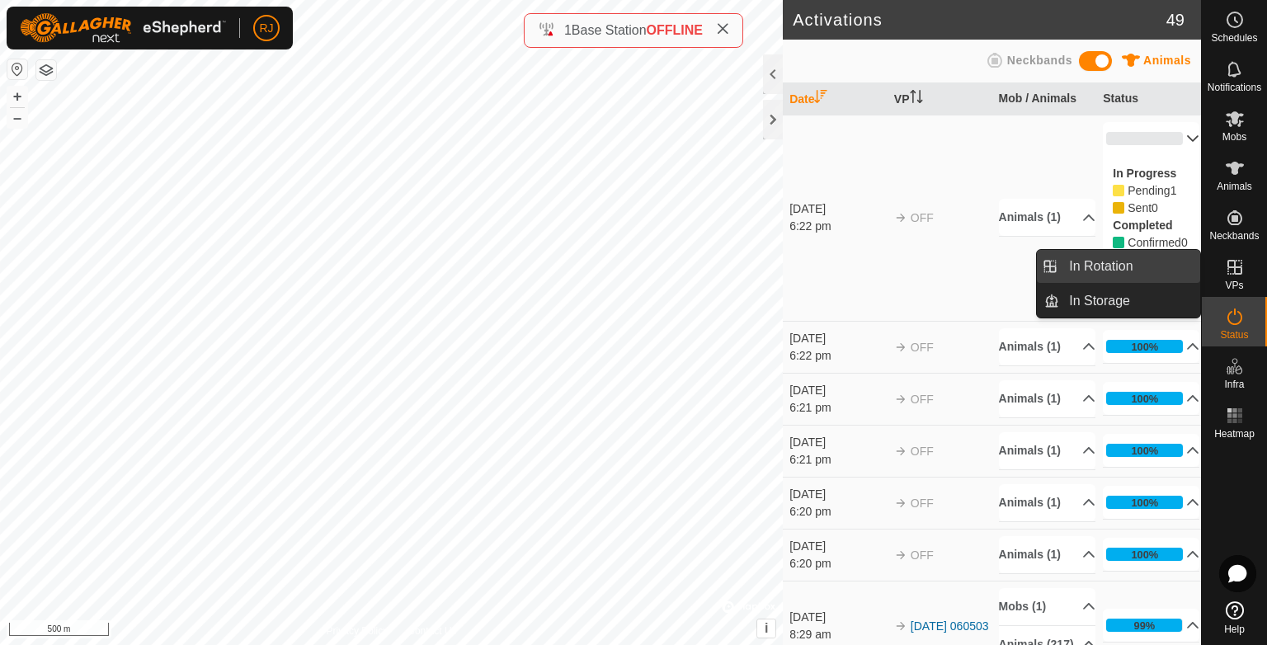
click at [1105, 266] on link "In Rotation" at bounding box center [1129, 266] width 141 height 33
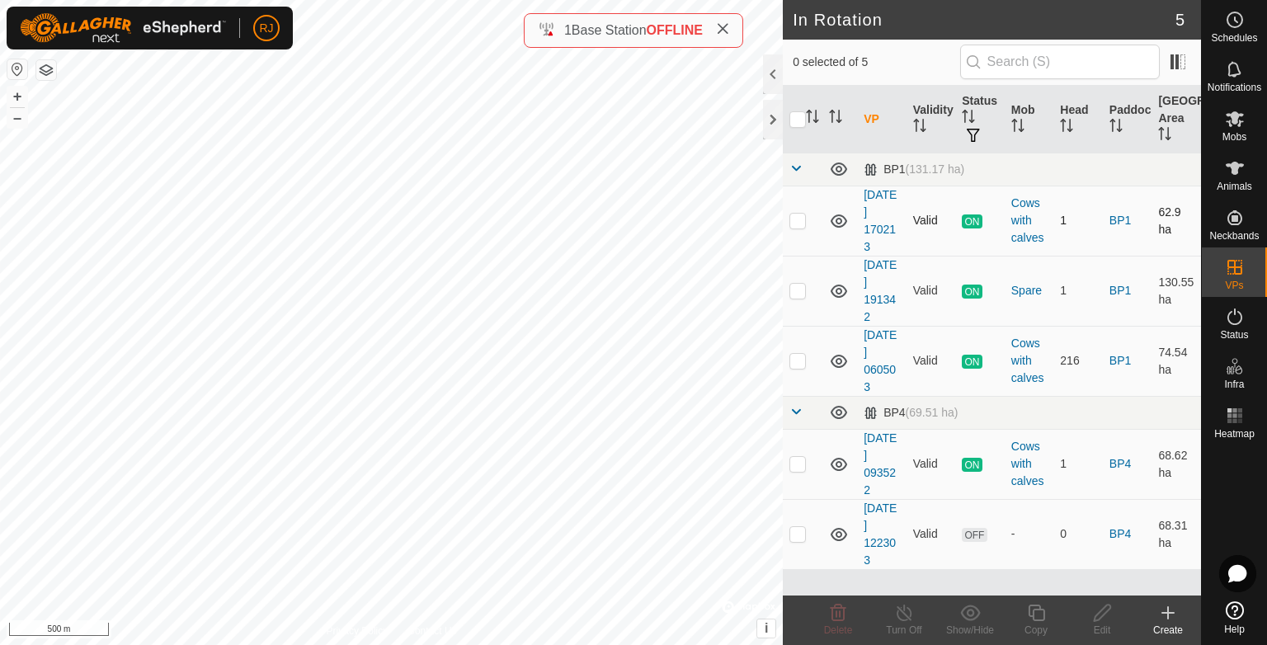
click at [837, 217] on icon at bounding box center [839, 221] width 20 height 20
click at [829, 290] on icon at bounding box center [839, 291] width 20 height 20
click at [835, 358] on icon at bounding box center [839, 361] width 20 height 20
click at [838, 460] on icon at bounding box center [839, 465] width 20 height 20
click at [843, 361] on icon at bounding box center [839, 361] width 20 height 20
